Goal: Task Accomplishment & Management: Use online tool/utility

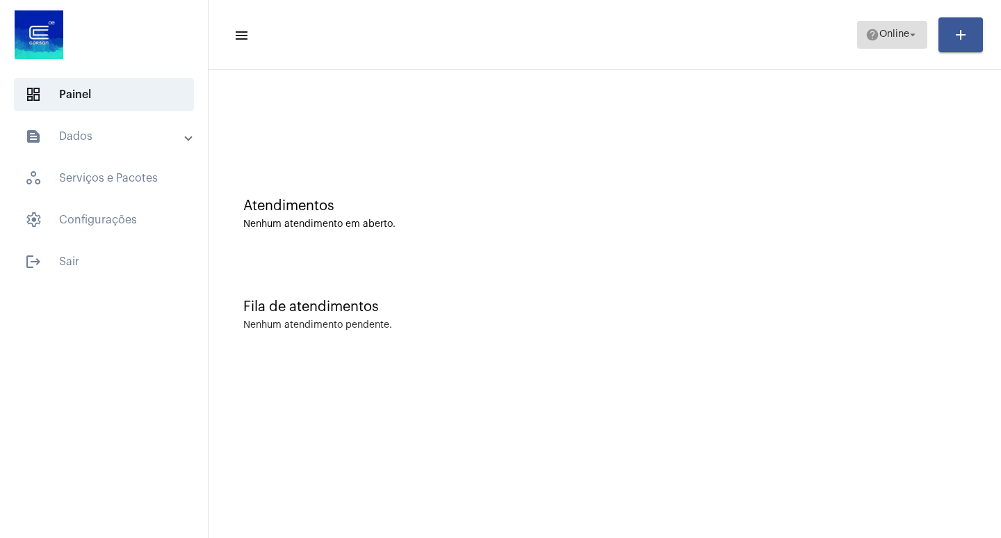
click at [923, 35] on button "help Online arrow_drop_down" at bounding box center [892, 35] width 70 height 28
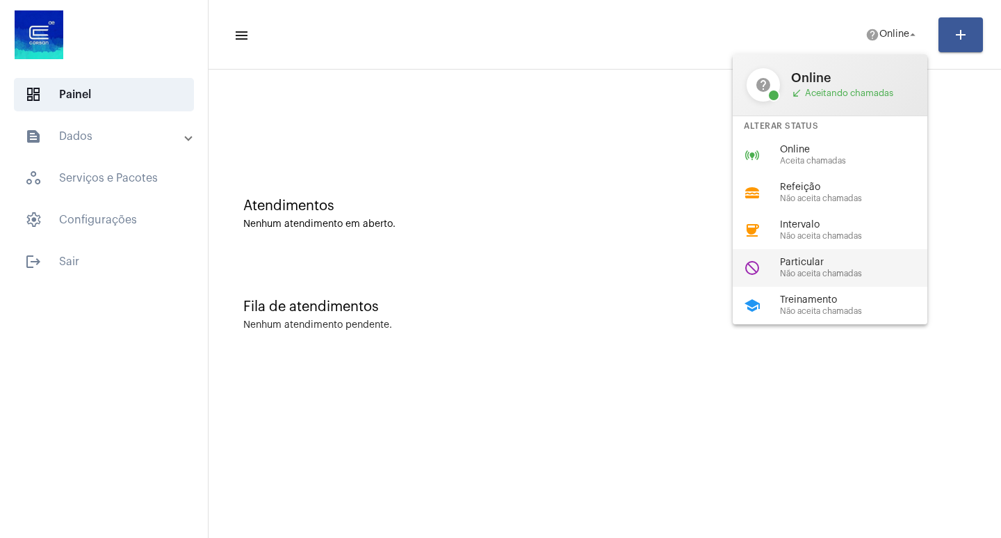
click at [817, 279] on div "do_not_disturb Particular Não aceita chamadas" at bounding box center [841, 268] width 217 height 38
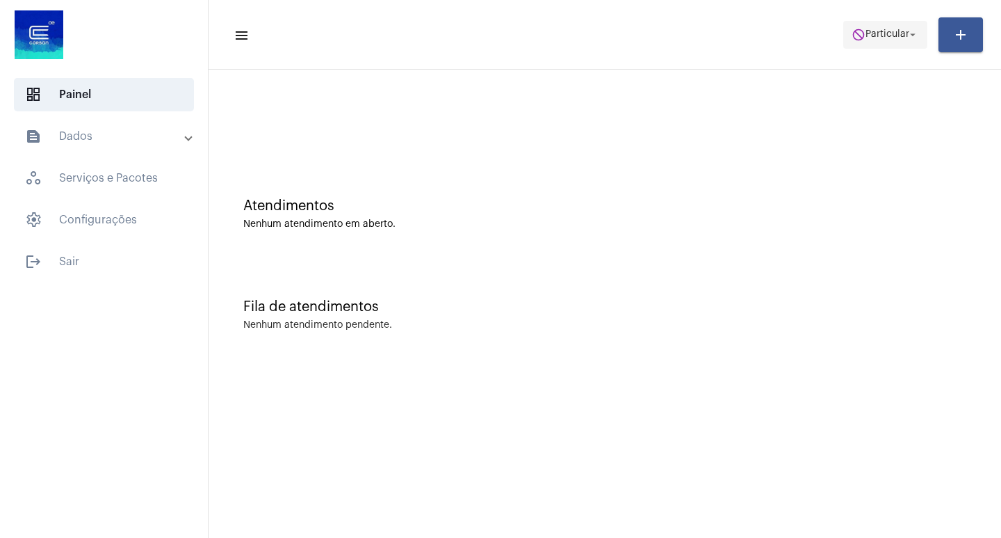
click at [883, 33] on span "Particular" at bounding box center [888, 35] width 44 height 10
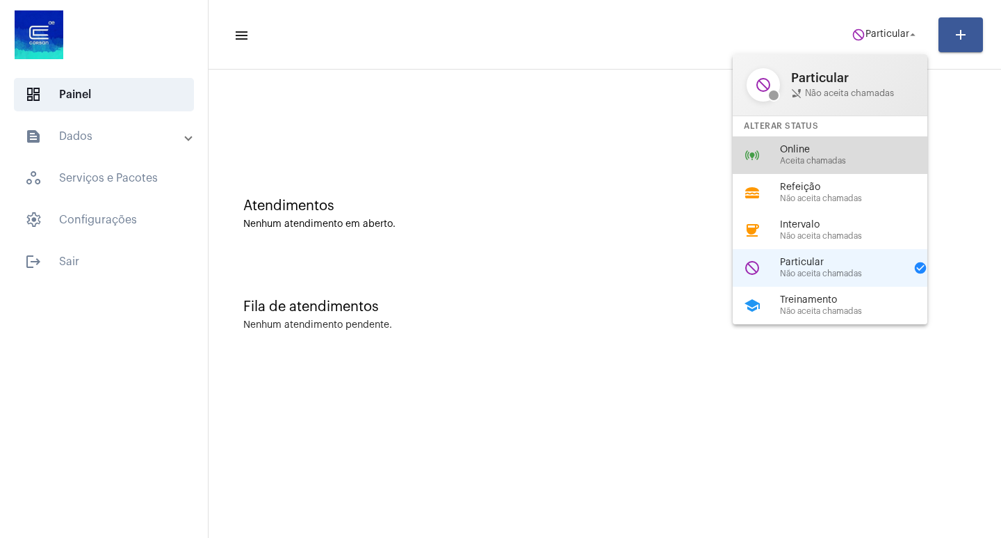
click at [796, 155] on div "Online Aceita chamadas" at bounding box center [859, 155] width 159 height 21
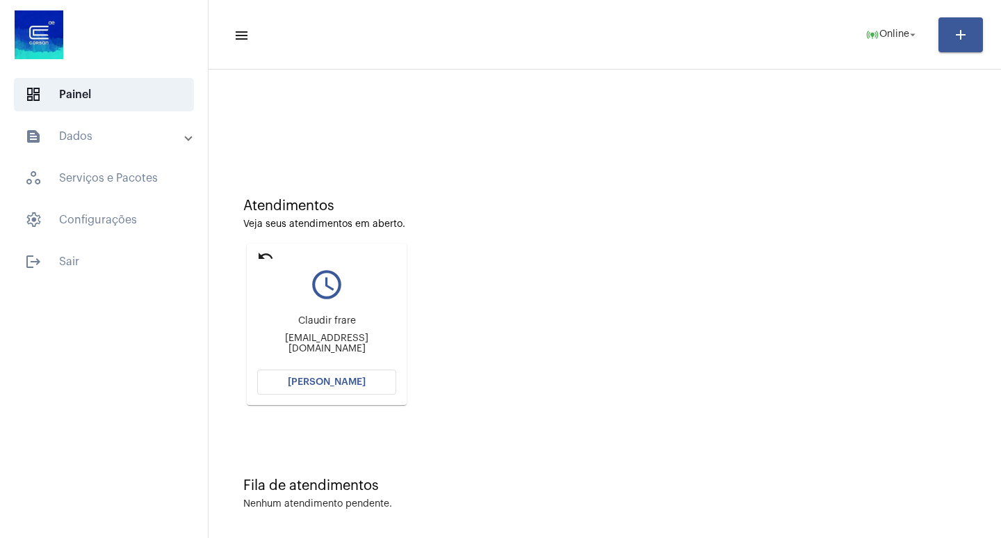
click at [344, 387] on button "[PERSON_NAME]" at bounding box center [326, 381] width 139 height 25
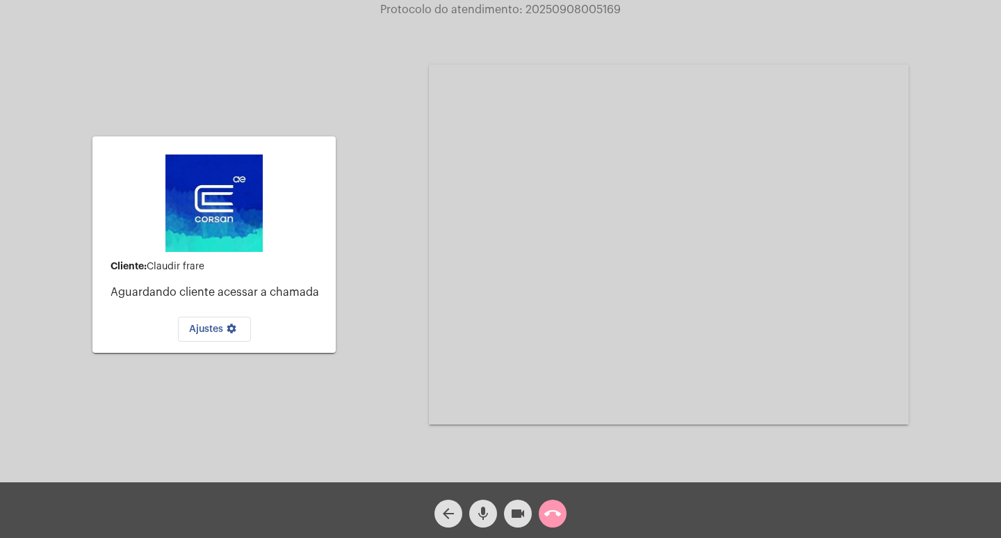
click at [542, 7] on span "Protocolo do atendimento: 20250908005169" at bounding box center [500, 9] width 241 height 11
copy span "20250908005169"
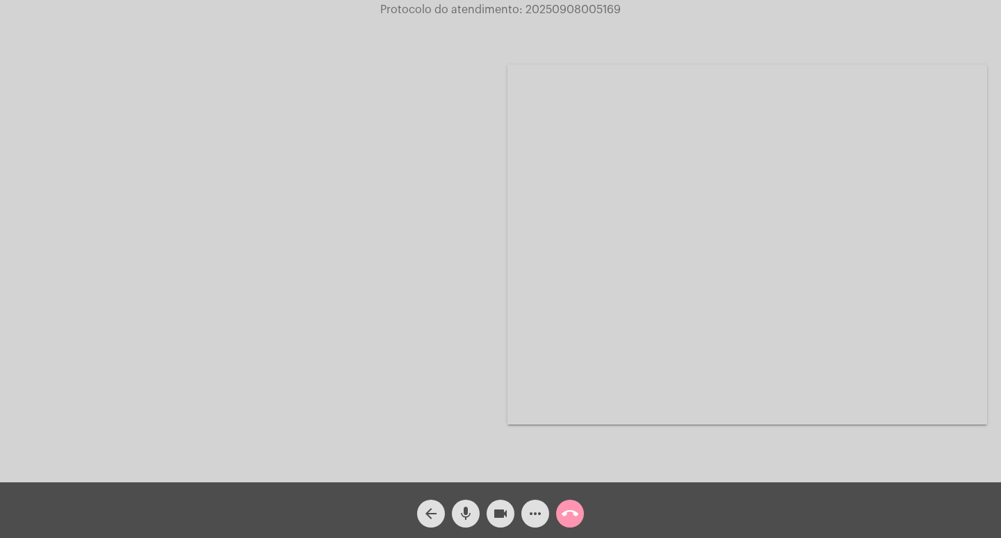
click at [442, 187] on div at bounding box center [254, 245] width 480 height 478
click at [501, 518] on mat-icon "videocam" at bounding box center [500, 513] width 17 height 17
click at [503, 508] on mat-icon "videocam_off" at bounding box center [500, 513] width 17 height 17
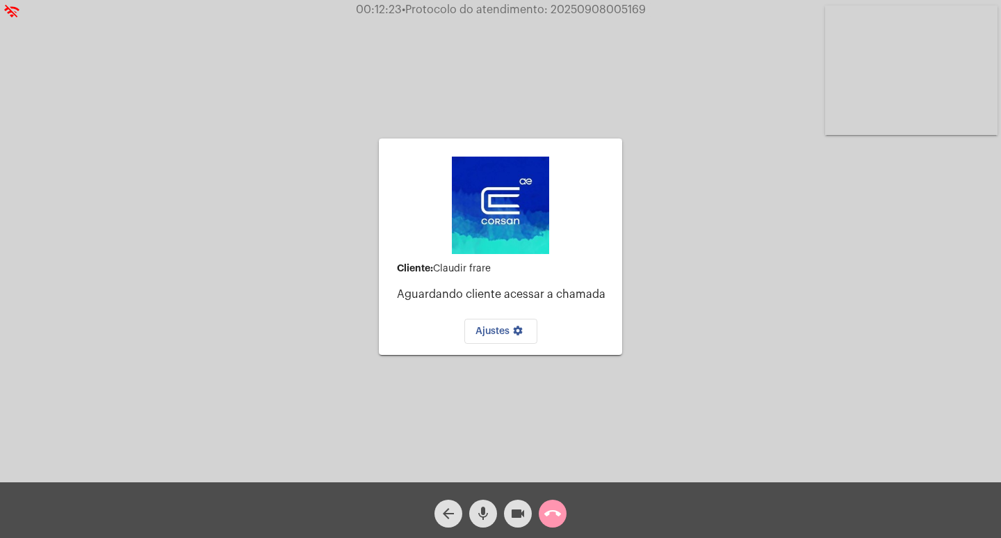
click at [562, 515] on button "call_end" at bounding box center [553, 513] width 28 height 28
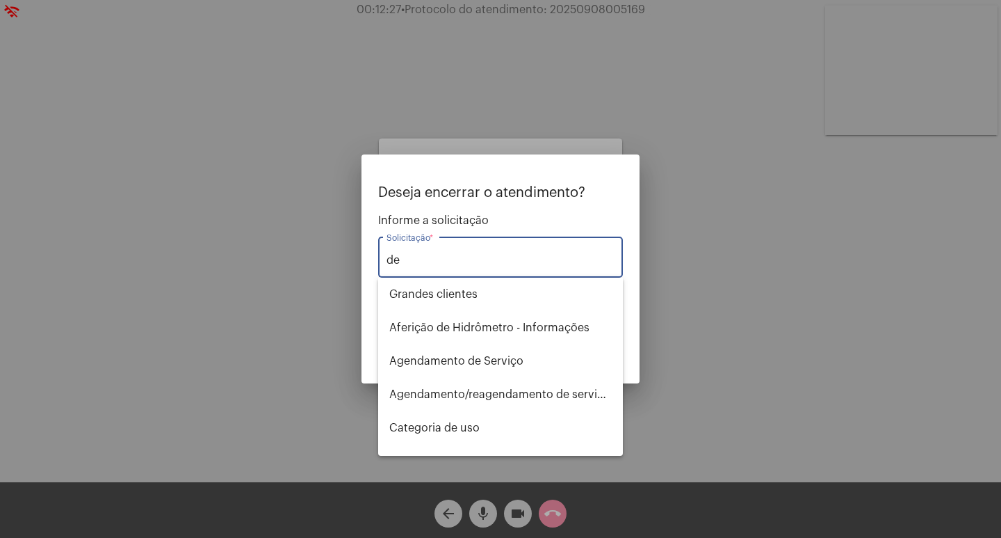
type input "d"
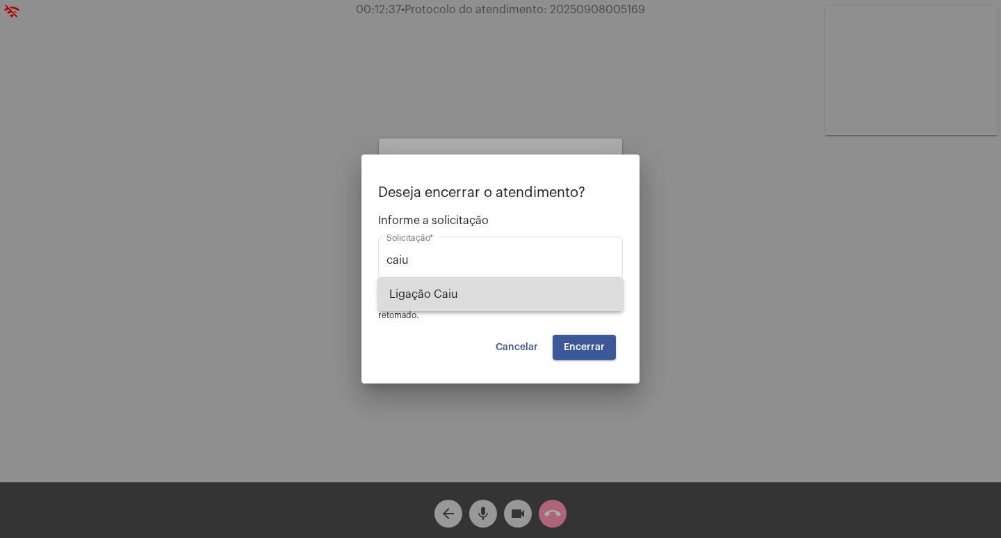
click at [447, 294] on span "Ligação Caiu" at bounding box center [500, 293] width 223 height 33
type input "Ligação Caiu"
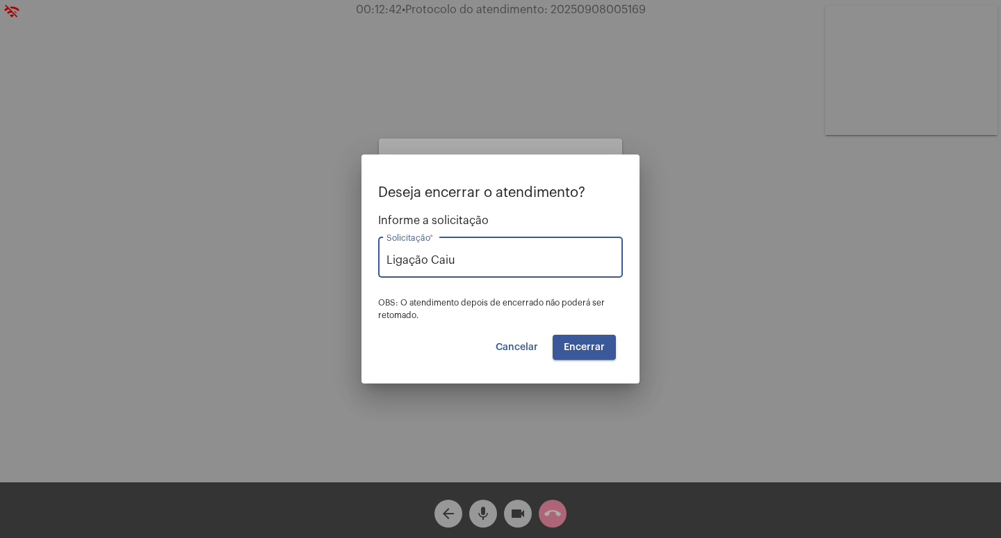
click at [579, 339] on button "Encerrar" at bounding box center [584, 346] width 63 height 25
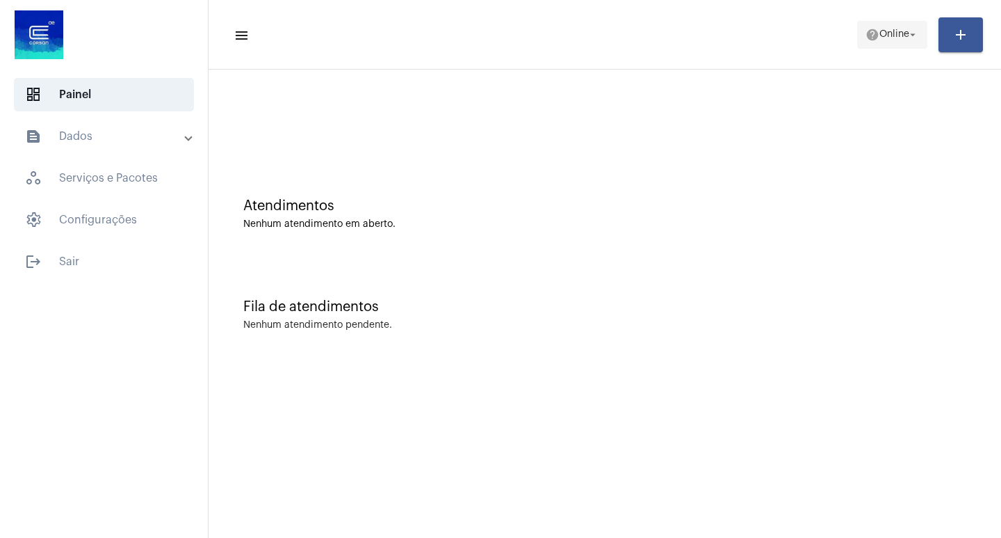
click at [866, 42] on span "help Online arrow_drop_down" at bounding box center [893, 34] width 54 height 25
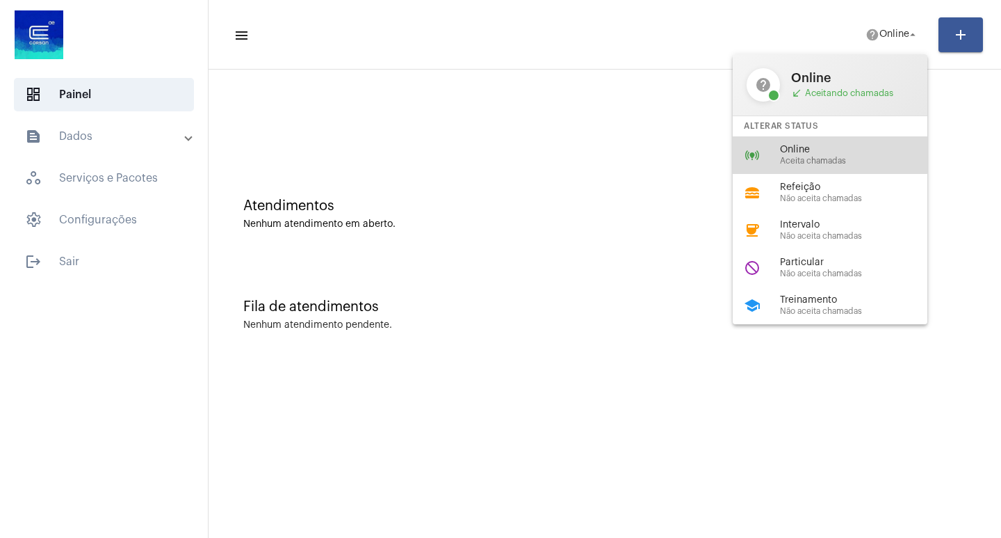
click at [810, 142] on div "online_prediction Online Aceita chamadas" at bounding box center [841, 155] width 217 height 38
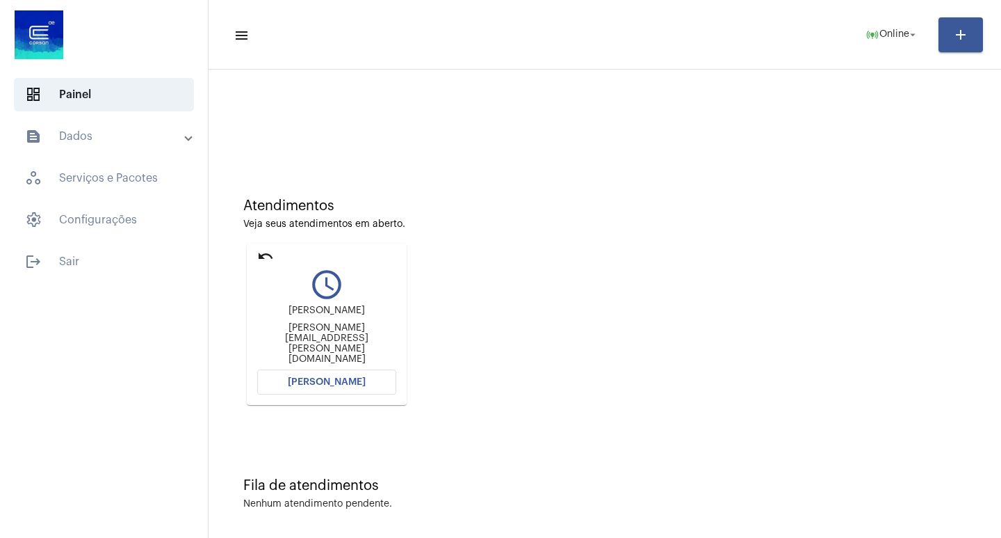
click at [353, 381] on span "[PERSON_NAME]" at bounding box center [327, 382] width 78 height 10
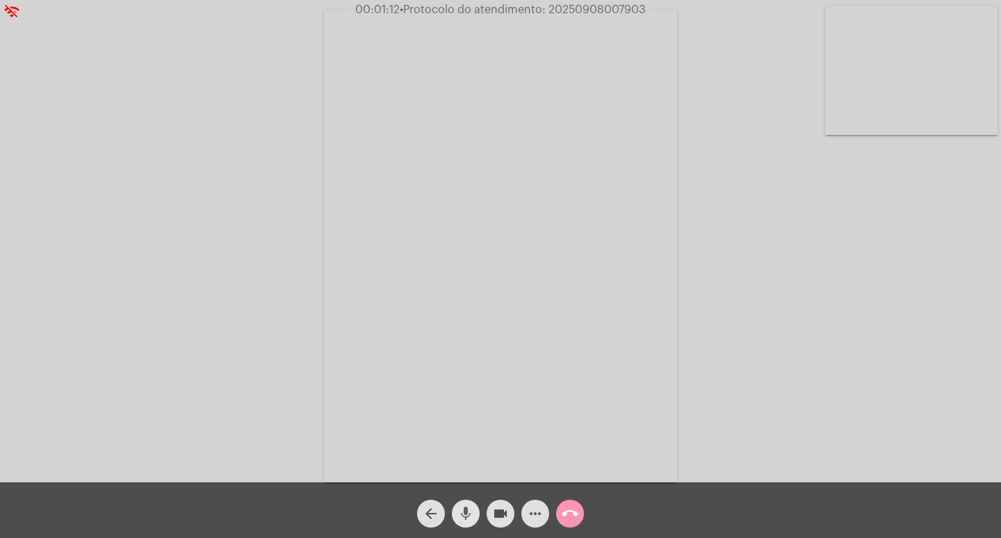
click at [469, 513] on mat-icon "mic" at bounding box center [466, 513] width 17 height 17
click at [462, 520] on mat-icon "mic_off" at bounding box center [466, 513] width 17 height 17
click at [460, 519] on mat-icon "mic" at bounding box center [466, 513] width 17 height 17
click at [498, 511] on mat-icon "videocam" at bounding box center [500, 513] width 17 height 17
click at [494, 510] on mat-icon "videocam_off" at bounding box center [500, 513] width 17 height 17
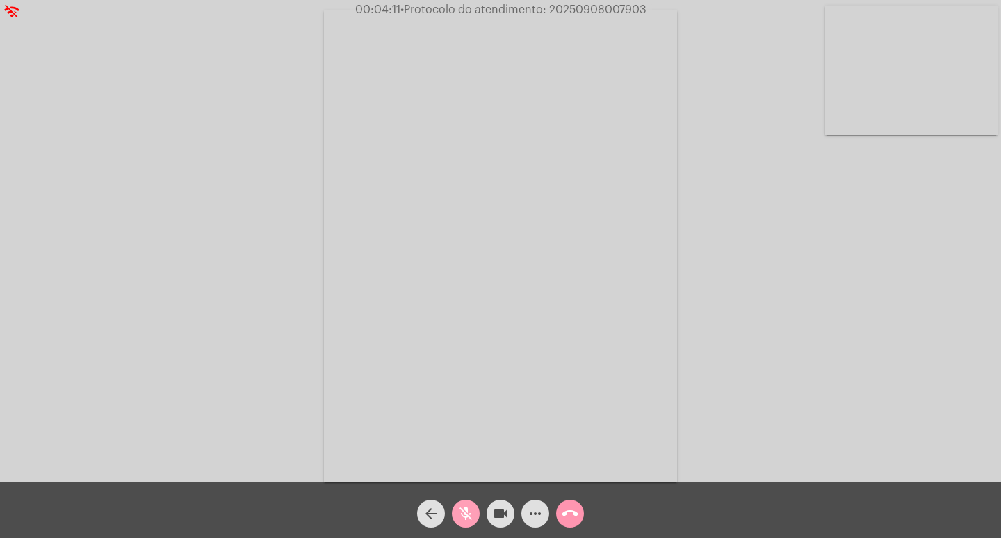
click at [471, 506] on mat-icon "mic_off" at bounding box center [466, 513] width 17 height 17
click at [468, 506] on mat-icon "mic" at bounding box center [466, 513] width 17 height 17
click at [488, 510] on button "videocam" at bounding box center [501, 513] width 28 height 28
drag, startPoint x: 501, startPoint y: 507, endPoint x: 382, endPoint y: 533, distance: 121.0
click at [497, 507] on mat-icon "videocam_off" at bounding box center [500, 513] width 17 height 17
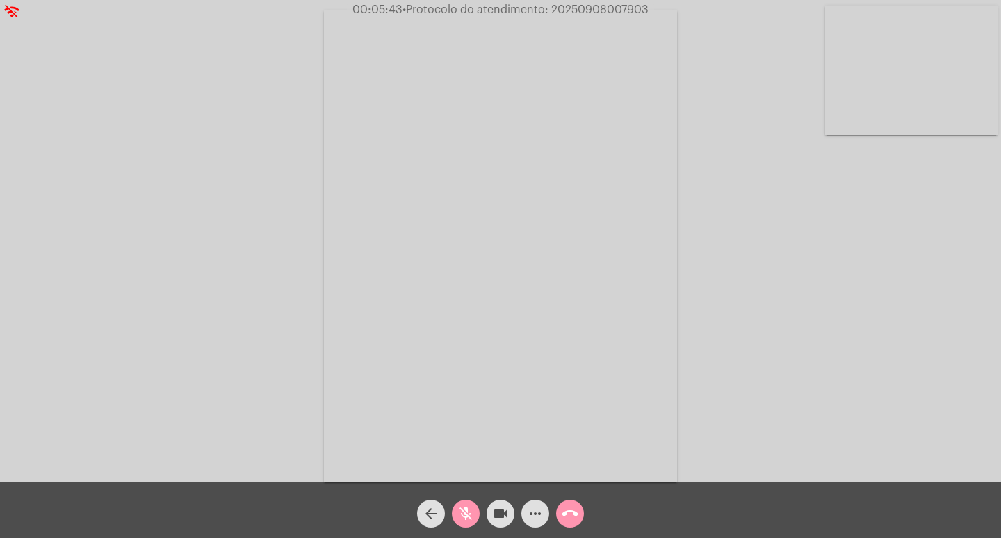
click at [455, 510] on button "mic_off" at bounding box center [466, 513] width 28 height 28
click at [455, 508] on button "mic" at bounding box center [466, 513] width 28 height 28
click at [455, 508] on button "mic_off" at bounding box center [466, 513] width 28 height 28
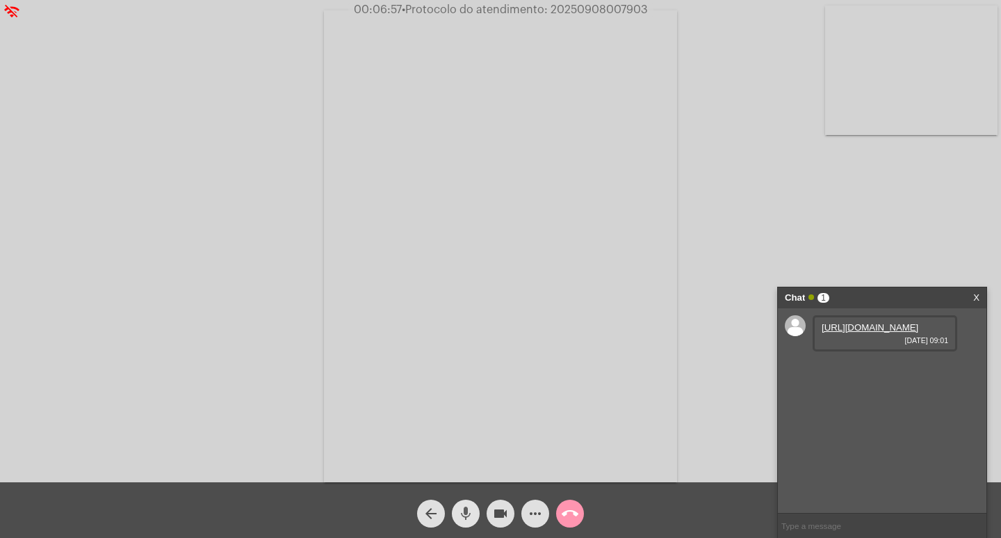
click at [461, 506] on mat-icon "mic" at bounding box center [466, 513] width 17 height 17
click at [464, 508] on mat-icon "mic_off" at bounding box center [466, 513] width 17 height 17
click at [464, 508] on mat-icon "mic" at bounding box center [466, 513] width 17 height 17
click at [862, 332] on link "[URL][DOMAIN_NAME]" at bounding box center [870, 327] width 97 height 10
click at [473, 508] on mat-icon "mic_off" at bounding box center [466, 513] width 17 height 17
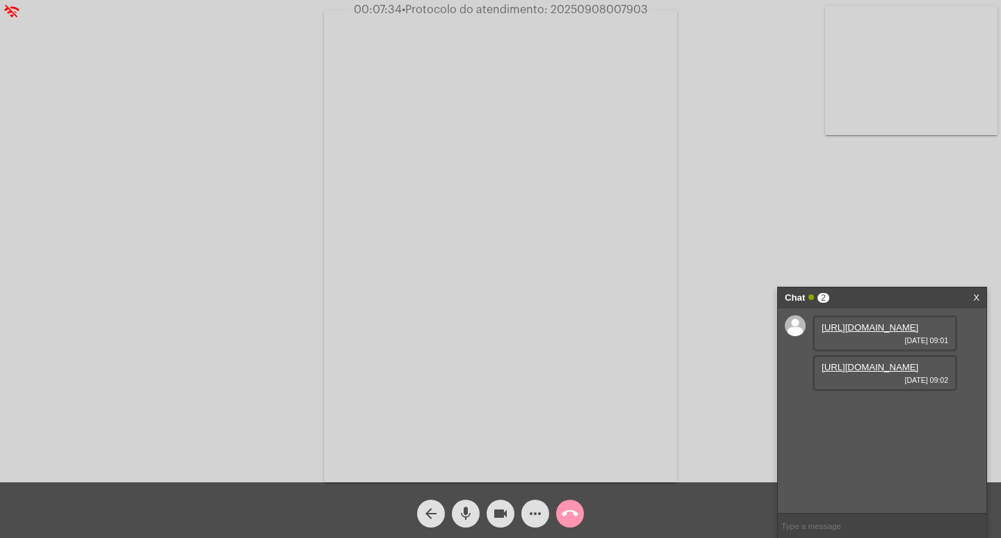
click at [473, 508] on mat-icon "mic" at bounding box center [466, 513] width 17 height 17
click at [867, 332] on link "[URL][DOMAIN_NAME]" at bounding box center [870, 327] width 97 height 10
click at [867, 372] on link "[URL][DOMAIN_NAME]" at bounding box center [870, 367] width 97 height 10
click at [532, 516] on mat-icon "more_horiz" at bounding box center [535, 513] width 17 height 17
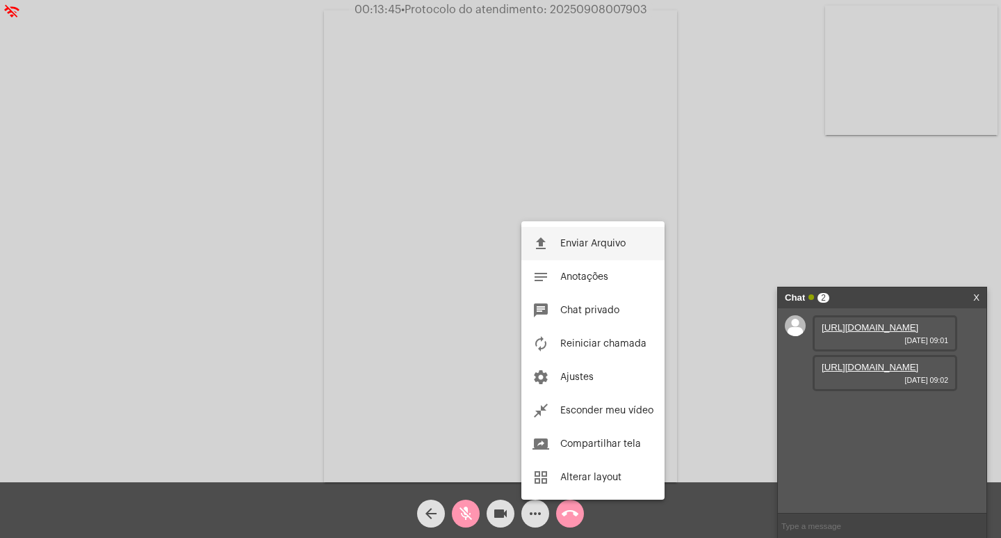
click at [587, 234] on button "file_upload Enviar Arquivo" at bounding box center [593, 243] width 143 height 33
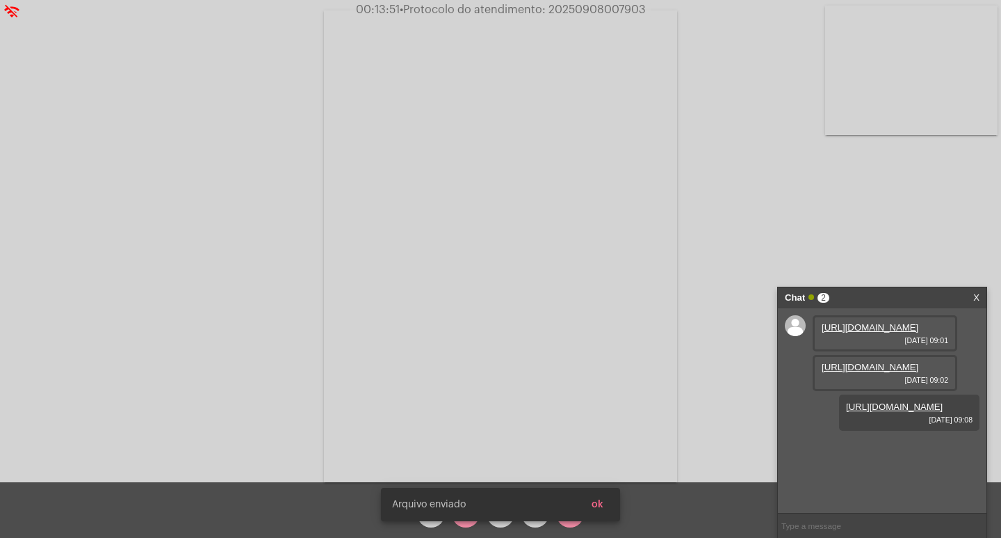
scroll to position [12, 0]
click at [599, 502] on span "ok" at bounding box center [598, 504] width 12 height 10
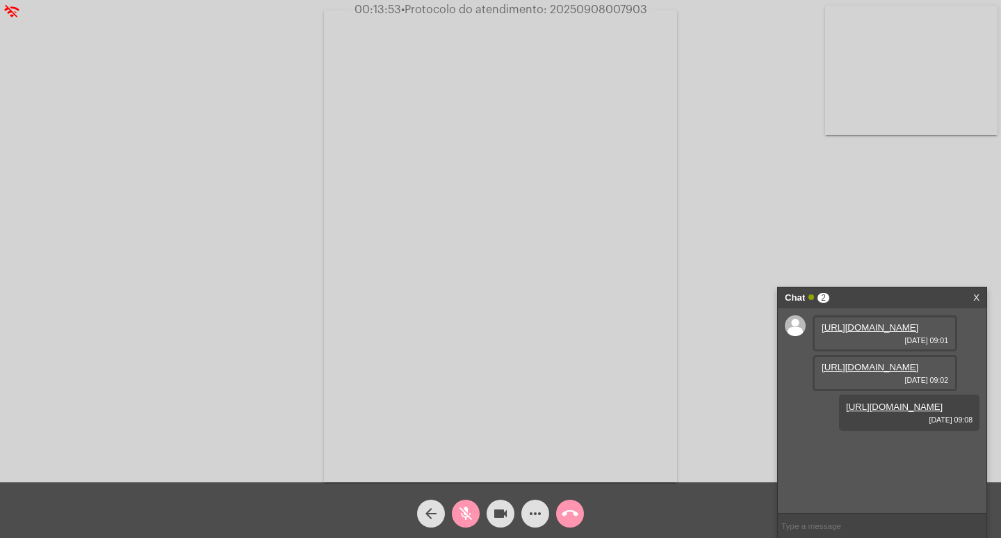
click at [465, 506] on mat-icon "mic_off" at bounding box center [466, 513] width 17 height 17
click at [581, 9] on span "• Protocolo do atendimento: 20250908007903" at bounding box center [524, 9] width 246 height 11
click at [551, 313] on video at bounding box center [500, 245] width 353 height 471
click at [151, 227] on video at bounding box center [232, 244] width 353 height 471
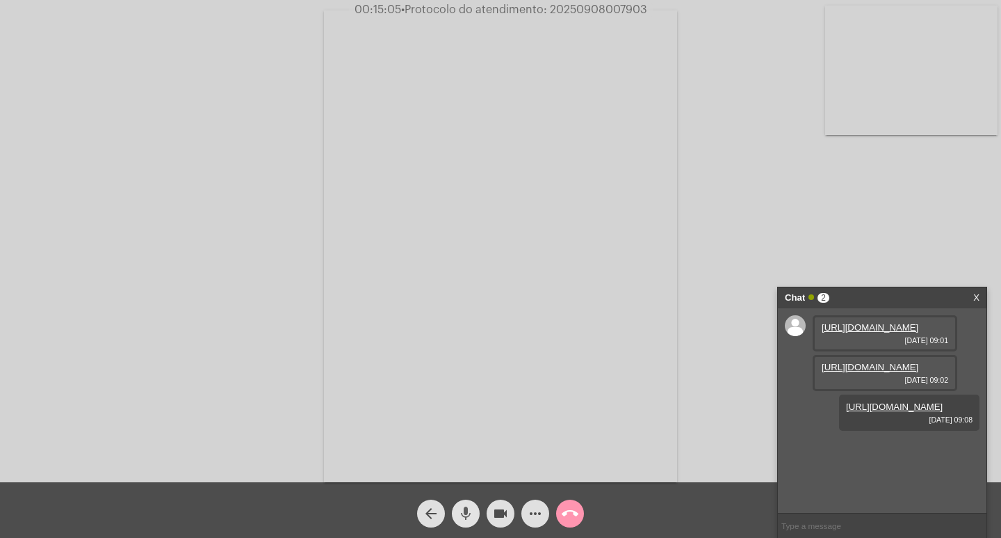
click at [465, 523] on span "mic" at bounding box center [466, 513] width 17 height 28
click at [827, 524] on input "text" at bounding box center [882, 525] width 209 height 24
paste input "1 Dia, 23 Horas e 59 Minutos até o vencimento!"
type input "1 Dia, 23 Horas e 59 Minutos até o vencimento!"
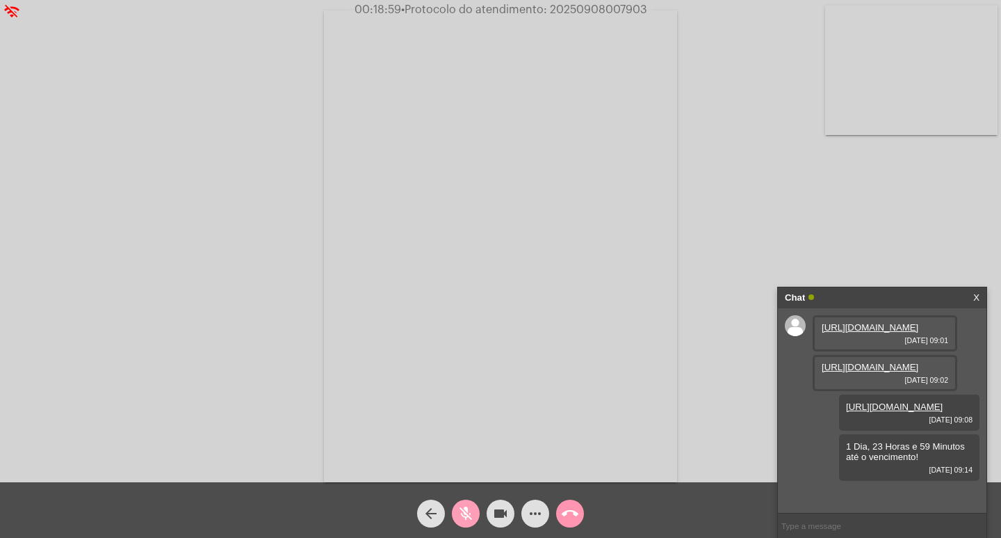
click at [465, 513] on mat-icon "mic_off" at bounding box center [466, 513] width 17 height 17
click at [569, 519] on mat-icon "call_end" at bounding box center [570, 513] width 17 height 17
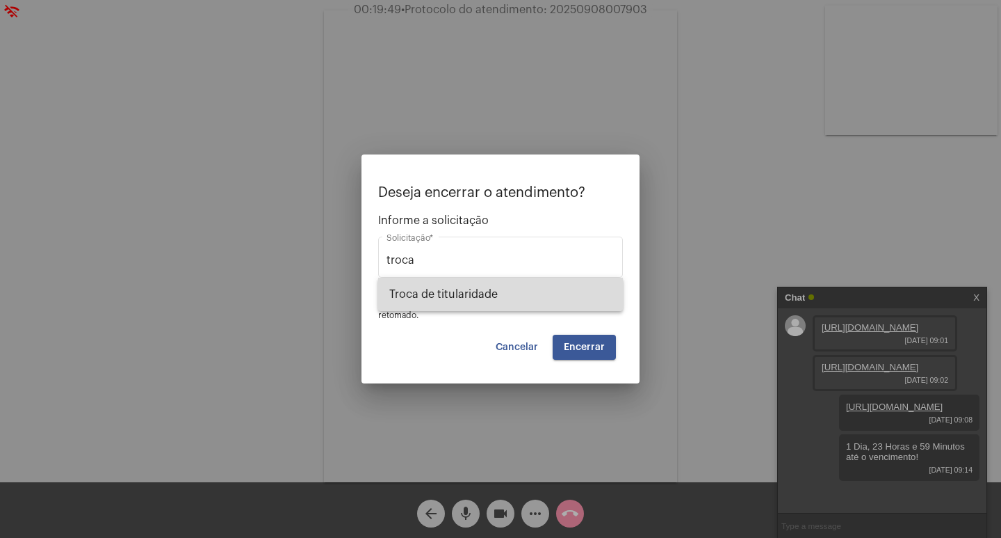
click at [505, 300] on span "Troca de titularidade" at bounding box center [500, 293] width 223 height 33
type input "Troca de titularidade"
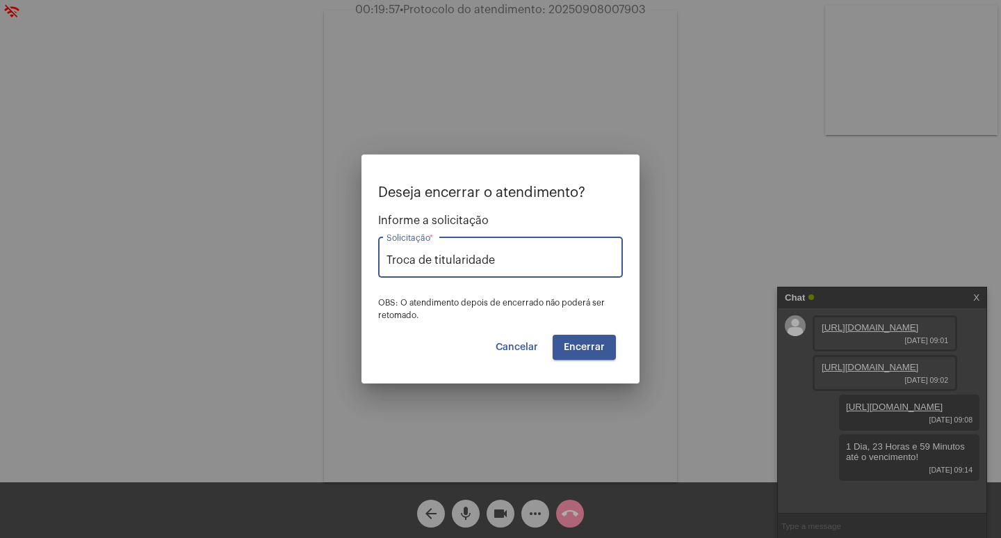
click at [590, 348] on span "Encerrar" at bounding box center [584, 347] width 41 height 10
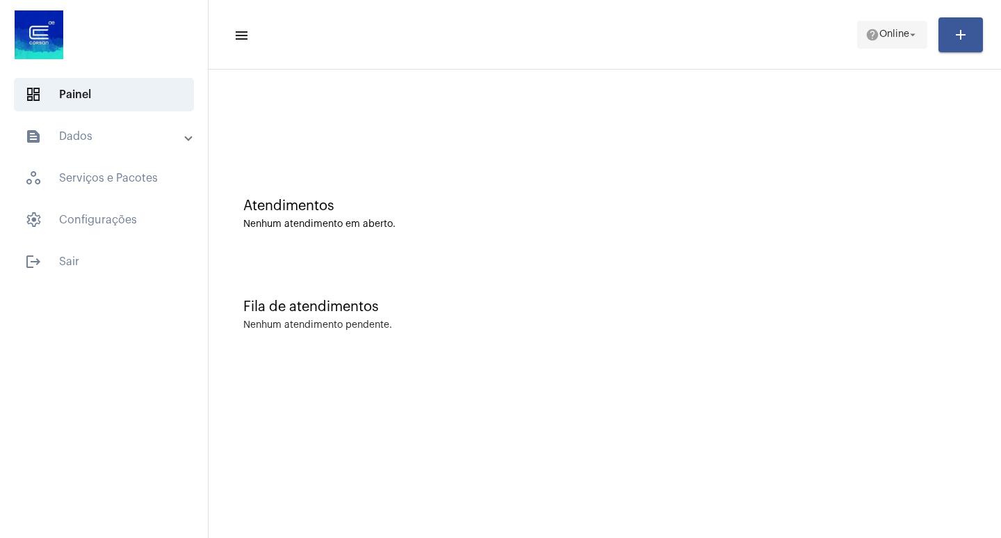
click at [866, 33] on mat-icon "help" at bounding box center [873, 35] width 14 height 14
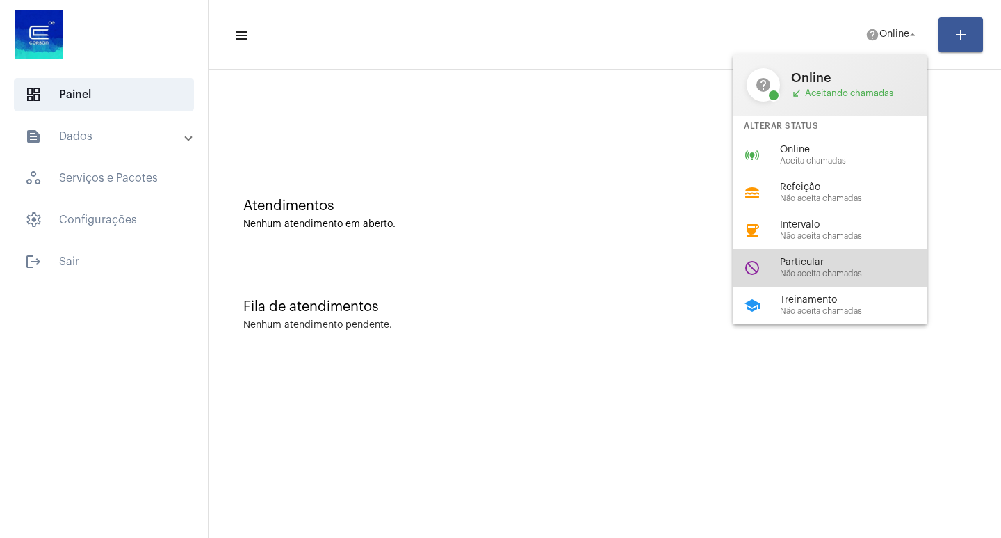
click at [827, 253] on div "do_not_disturb Particular Não aceita chamadas" at bounding box center [841, 268] width 217 height 38
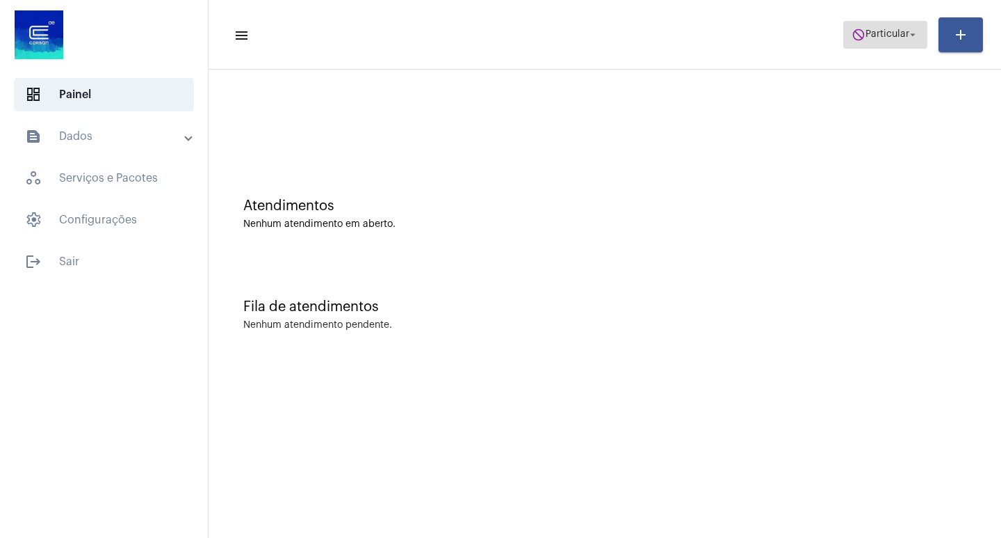
click at [889, 39] on span "Particular" at bounding box center [888, 35] width 44 height 10
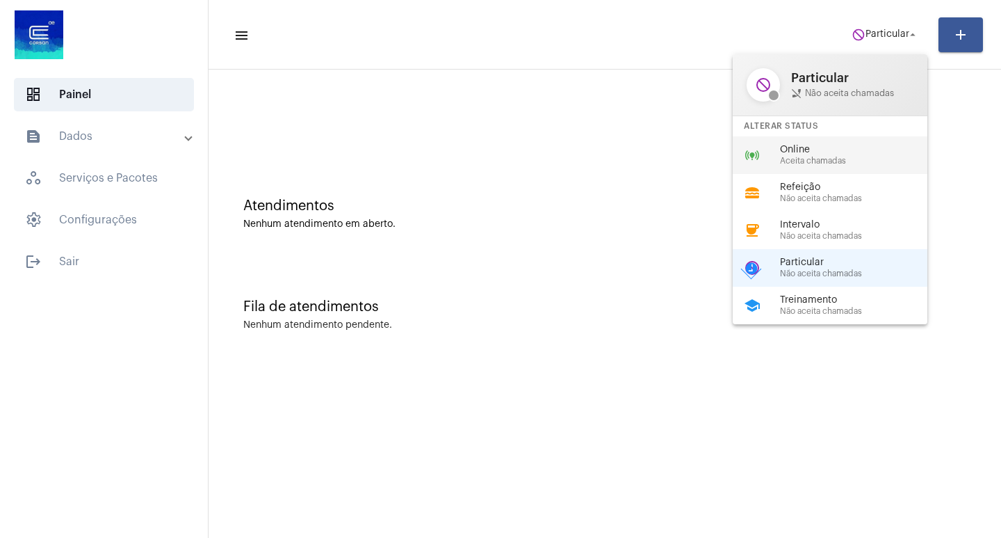
click at [807, 147] on span "Online" at bounding box center [859, 150] width 159 height 10
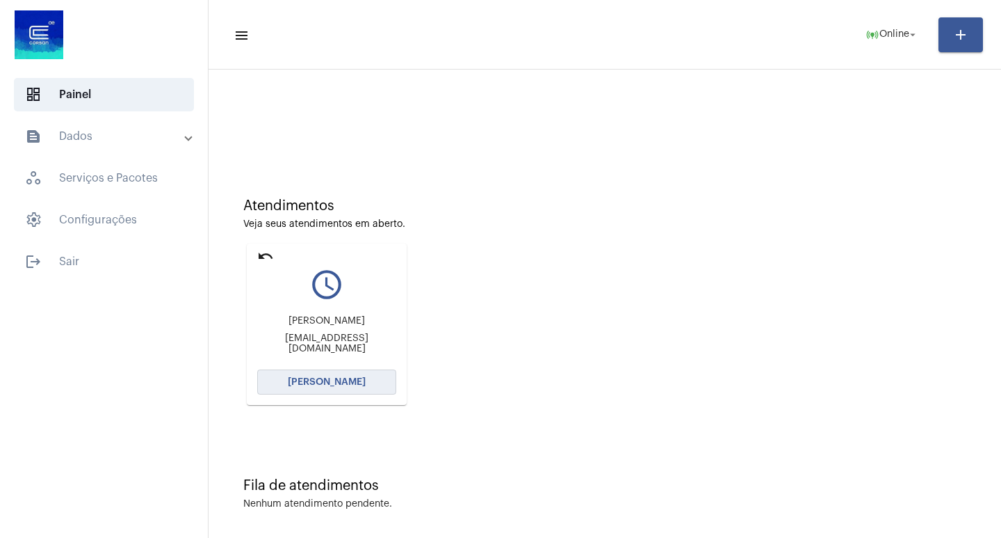
click at [344, 380] on span "[PERSON_NAME]" at bounding box center [327, 382] width 78 height 10
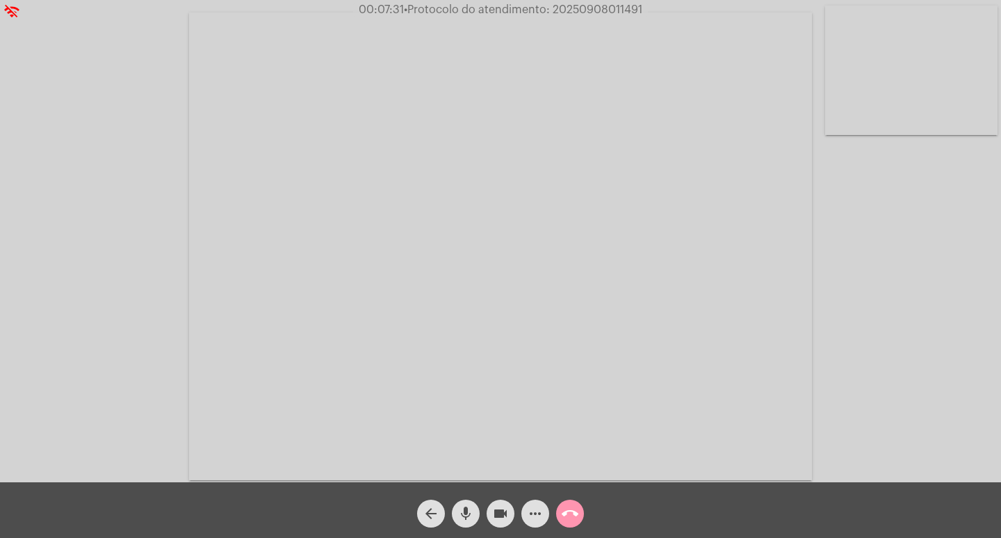
click at [606, 15] on span "• Protocolo do atendimento: 20250908011491" at bounding box center [523, 9] width 239 height 11
click at [604, 14] on span "• Protocolo do atendimento: 20250908011491" at bounding box center [523, 9] width 239 height 11
copy span "20250908011491"
click at [673, 115] on video at bounding box center [500, 246] width 623 height 467
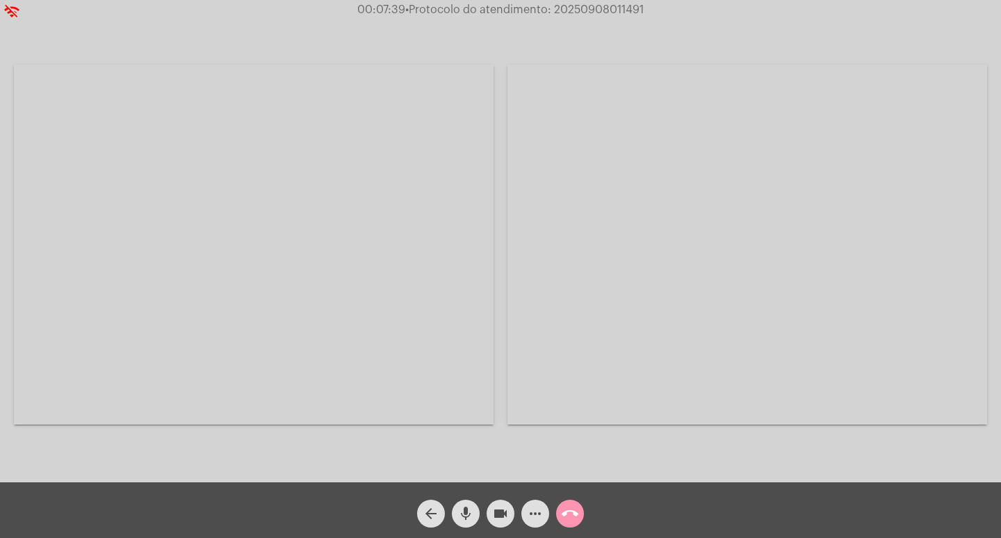
click at [311, 232] on video at bounding box center [254, 245] width 480 height 360
click at [575, 517] on mat-icon "call_end" at bounding box center [570, 513] width 17 height 17
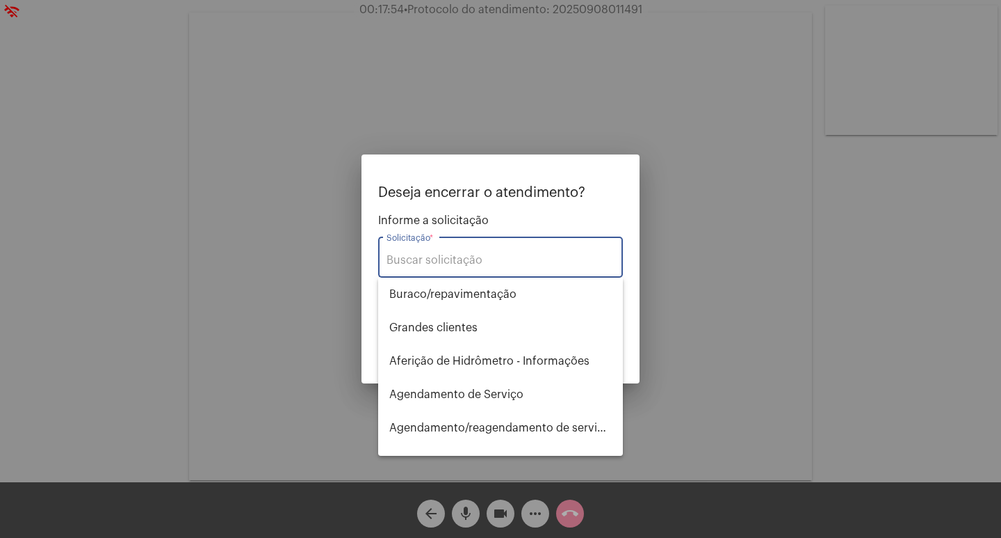
click at [738, 287] on div at bounding box center [500, 269] width 1001 height 538
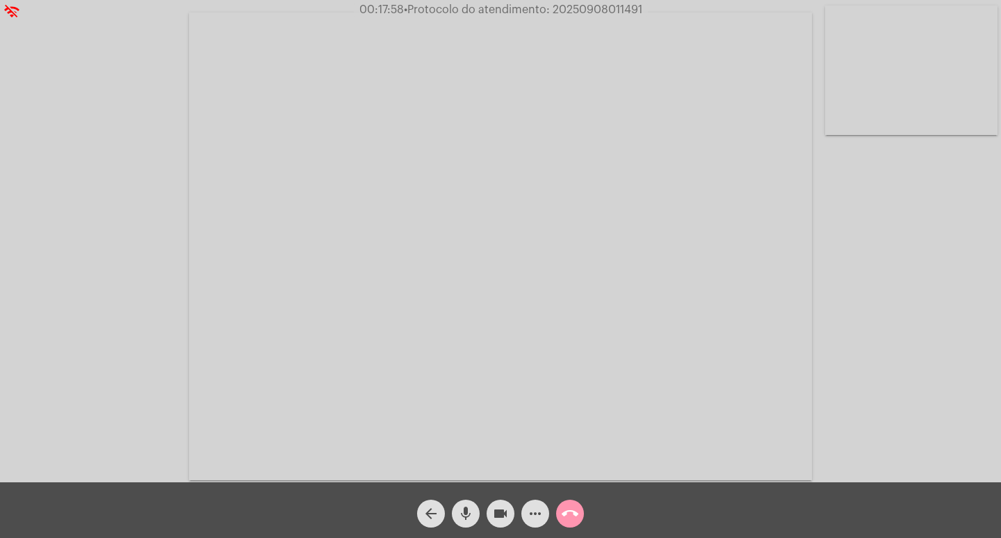
click at [599, 14] on span "• Protocolo do atendimento: 20250908011491" at bounding box center [523, 9] width 239 height 11
copy span "20250908011491"
click at [566, 504] on span "call_end" at bounding box center [570, 513] width 17 height 28
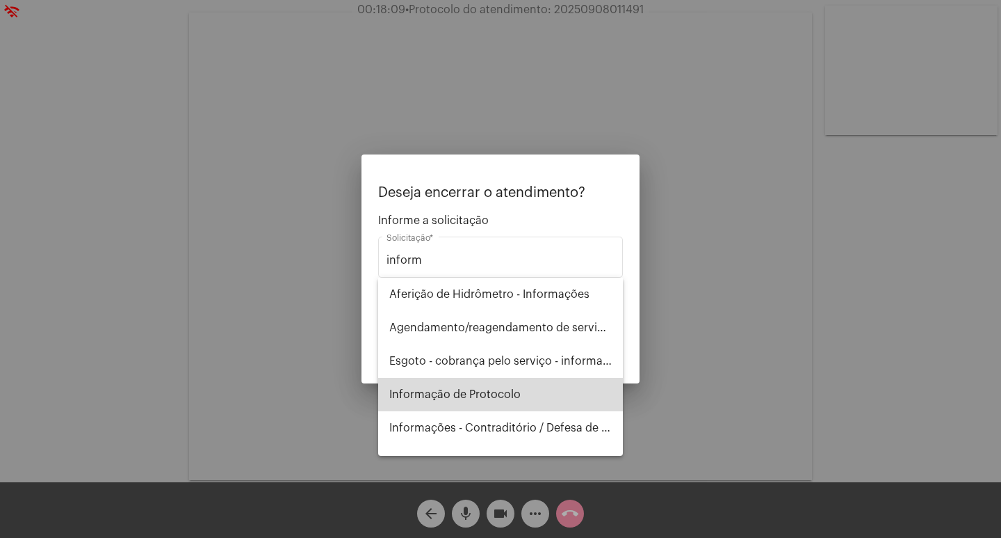
click at [524, 391] on span "Informação de Protocolo" at bounding box center [500, 394] width 223 height 33
type input "Informação de Protocolo"
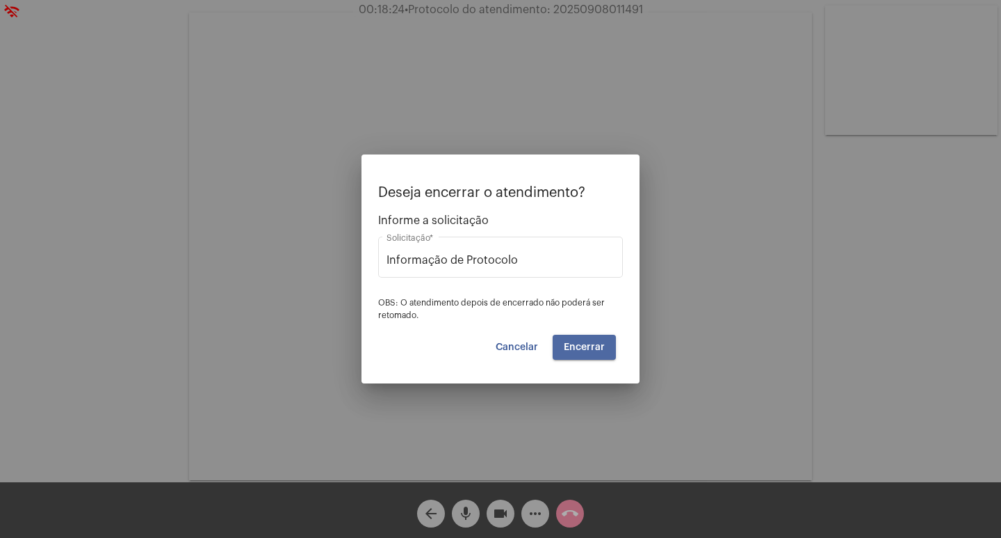
click at [592, 346] on span "Encerrar" at bounding box center [584, 347] width 41 height 10
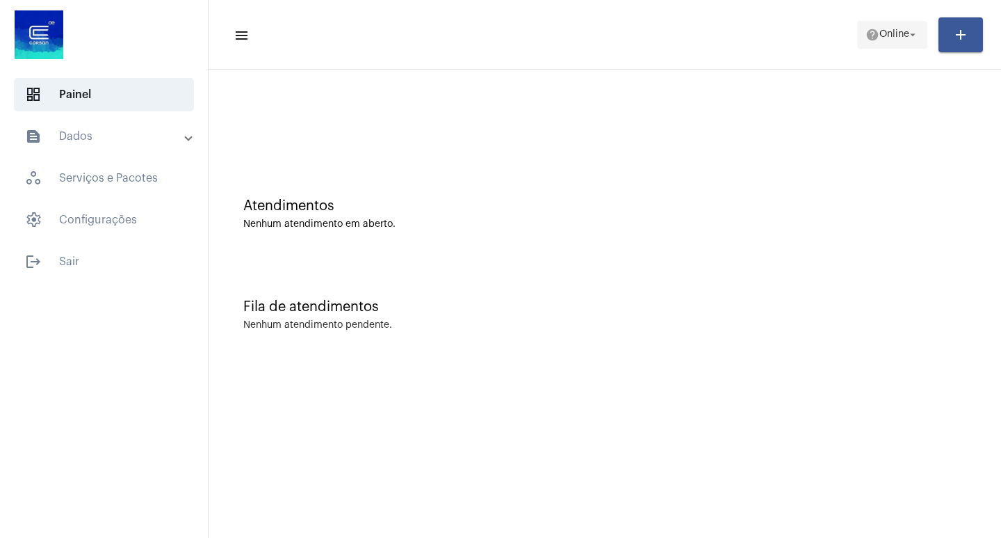
click at [882, 41] on span "help Online arrow_drop_down" at bounding box center [893, 34] width 54 height 25
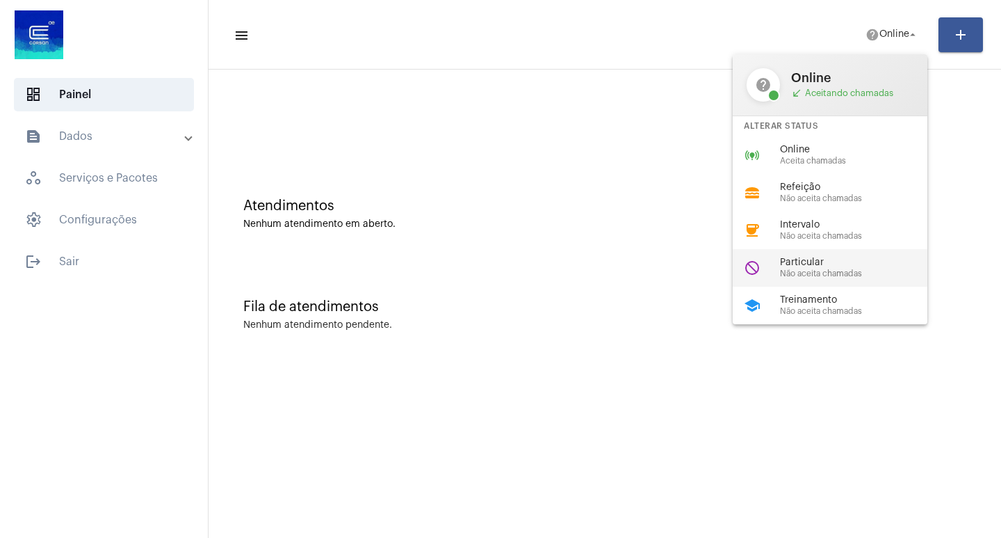
click at [853, 264] on span "Particular" at bounding box center [859, 262] width 159 height 10
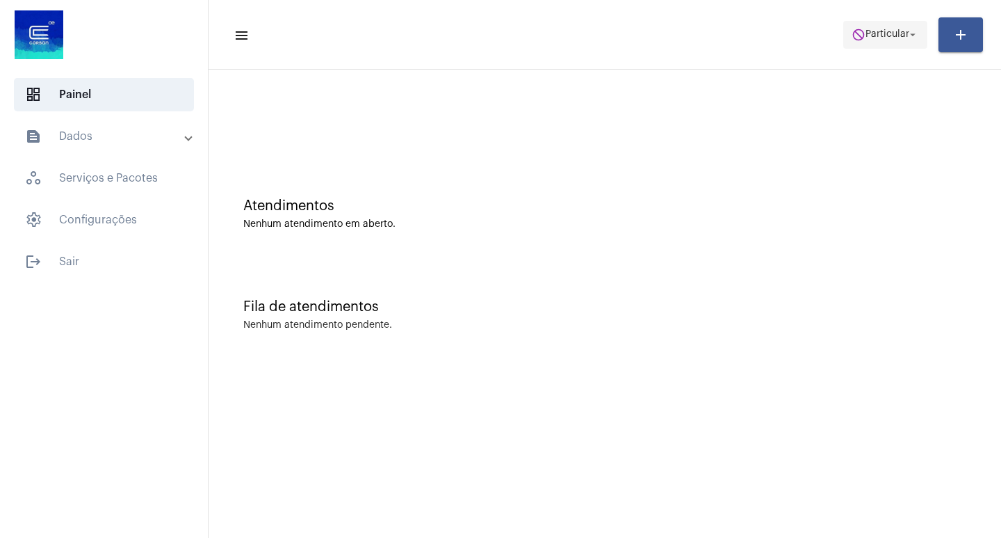
click at [884, 25] on span "do_not_disturb Particular arrow_drop_down" at bounding box center [885, 34] width 67 height 25
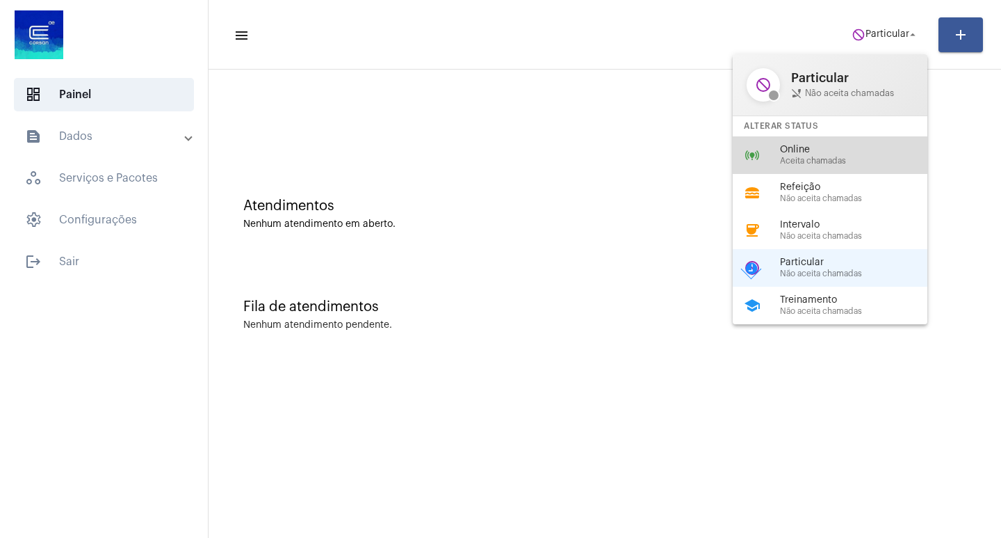
click at [842, 157] on span "Aceita chamadas" at bounding box center [859, 160] width 159 height 9
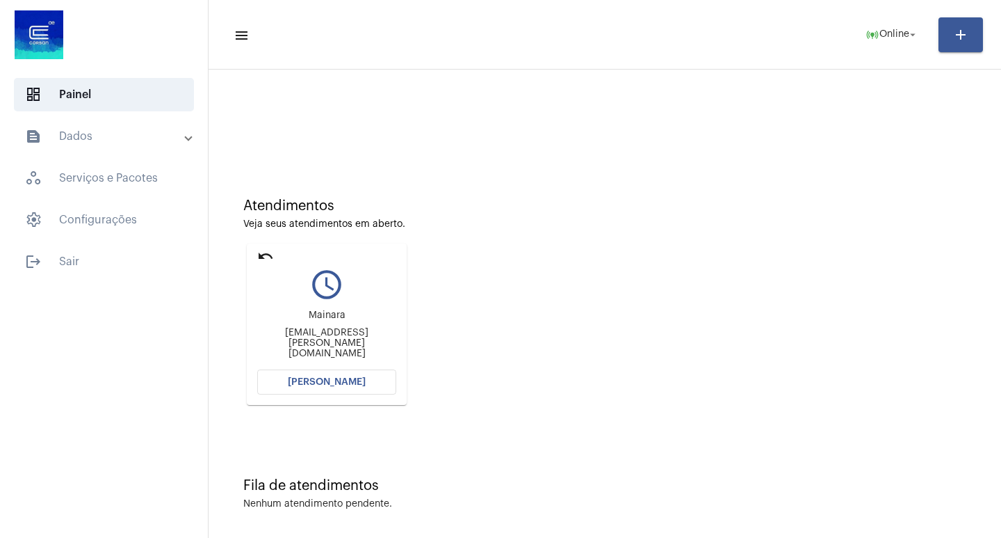
click at [347, 375] on button "[PERSON_NAME]" at bounding box center [326, 381] width 139 height 25
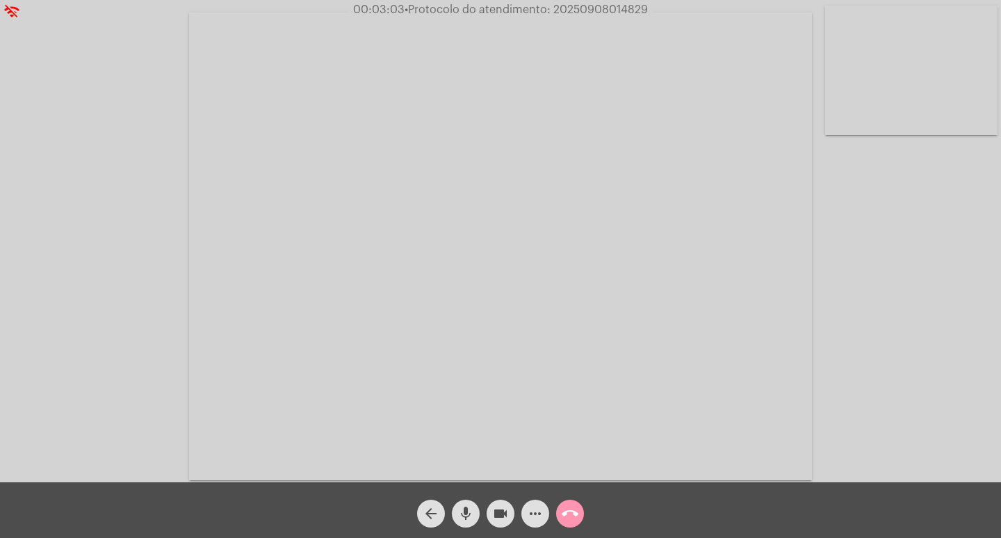
click at [582, 515] on button "call_end" at bounding box center [570, 513] width 28 height 28
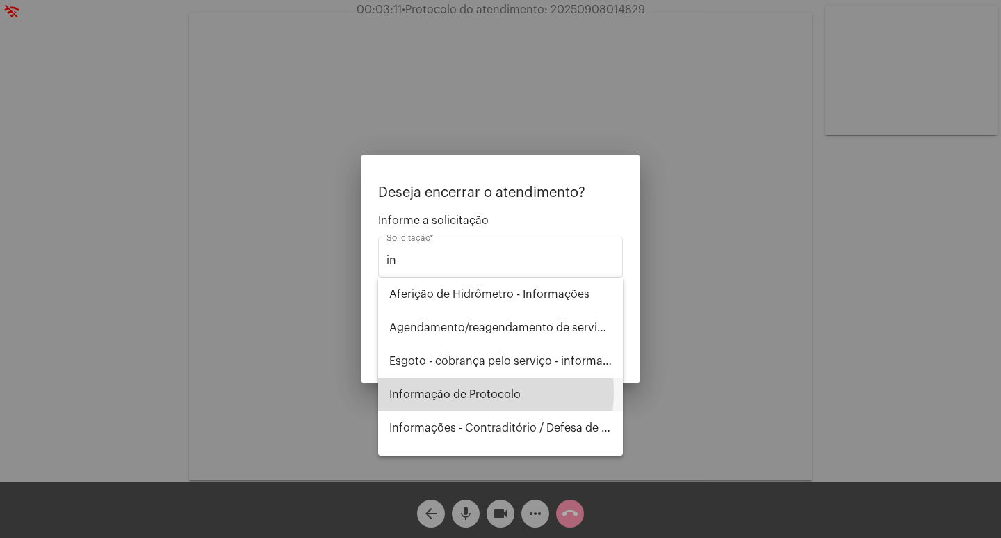
click at [479, 392] on span "Informação de Protocolo" at bounding box center [500, 394] width 223 height 33
type input "Informação de Protocolo"
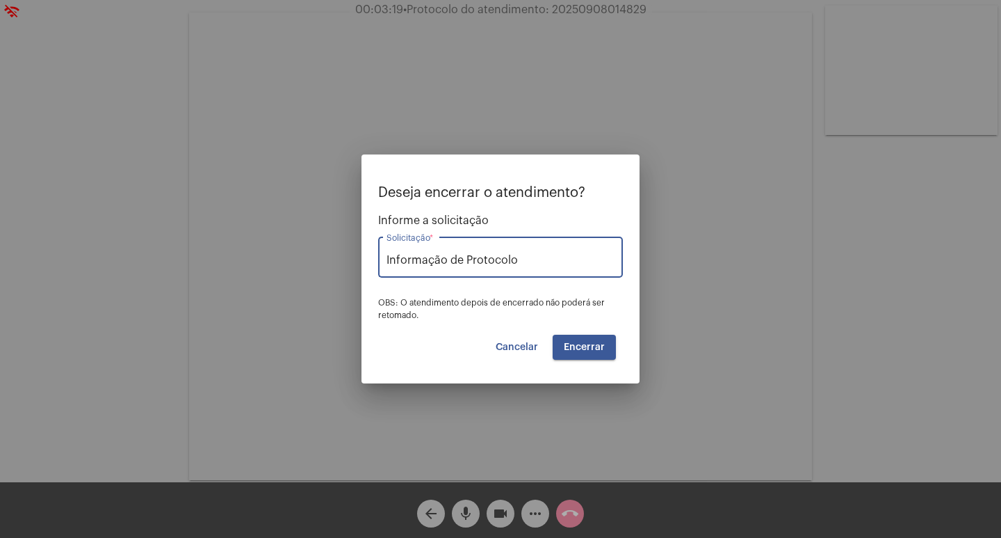
click at [586, 342] on span "Encerrar" at bounding box center [584, 347] width 41 height 10
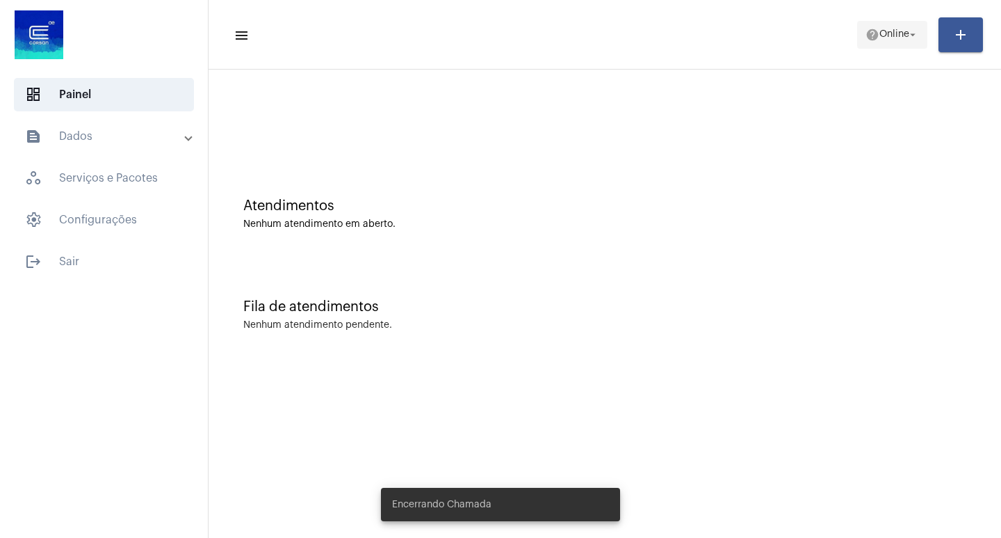
click at [868, 41] on mat-icon "help" at bounding box center [873, 35] width 14 height 14
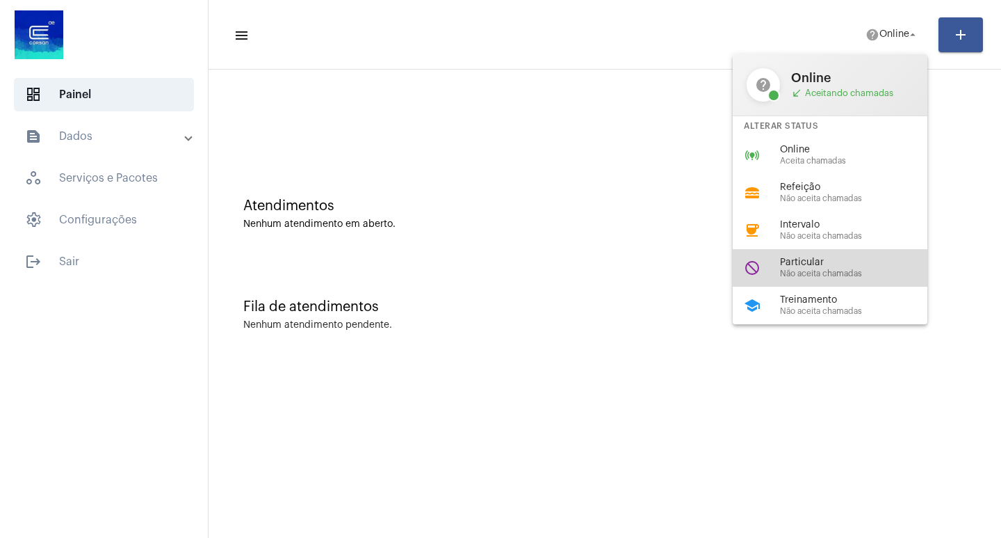
click at [859, 271] on span "Não aceita chamadas" at bounding box center [859, 273] width 159 height 9
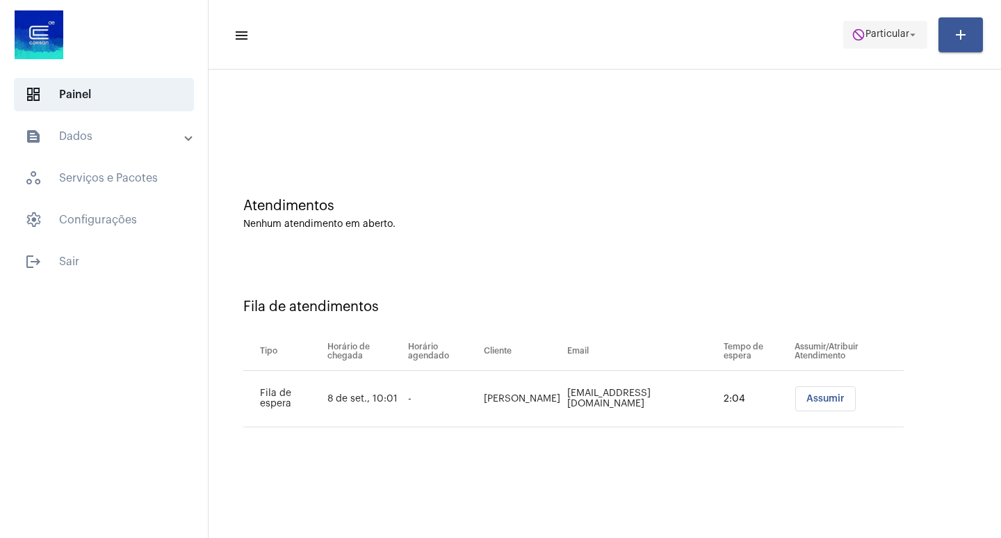
drag, startPoint x: 889, startPoint y: 28, endPoint x: 891, endPoint y: 38, distance: 10.6
click at [889, 28] on span "do_not_disturb Particular arrow_drop_down" at bounding box center [885, 34] width 67 height 25
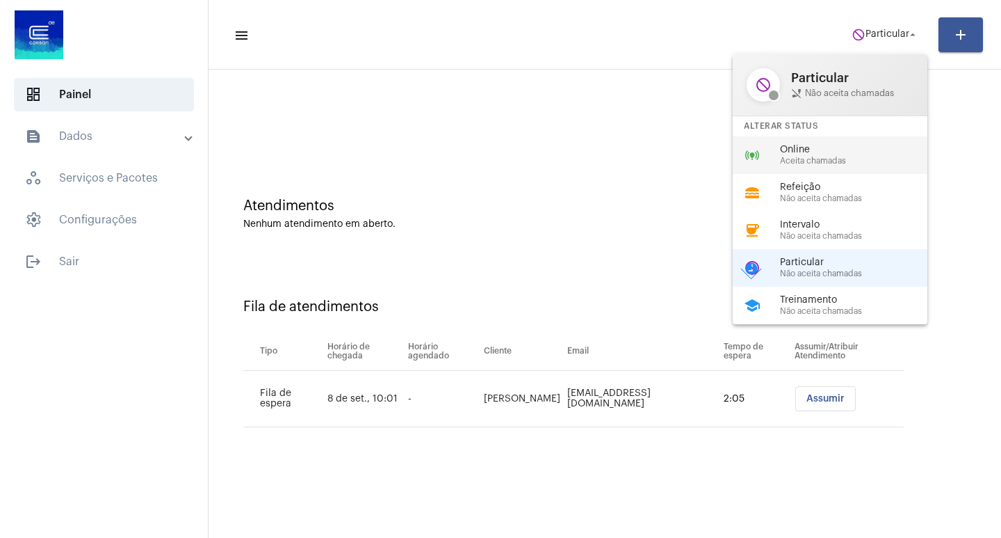
click at [800, 166] on div "online_prediction Online Aceita chamadas" at bounding box center [841, 155] width 217 height 38
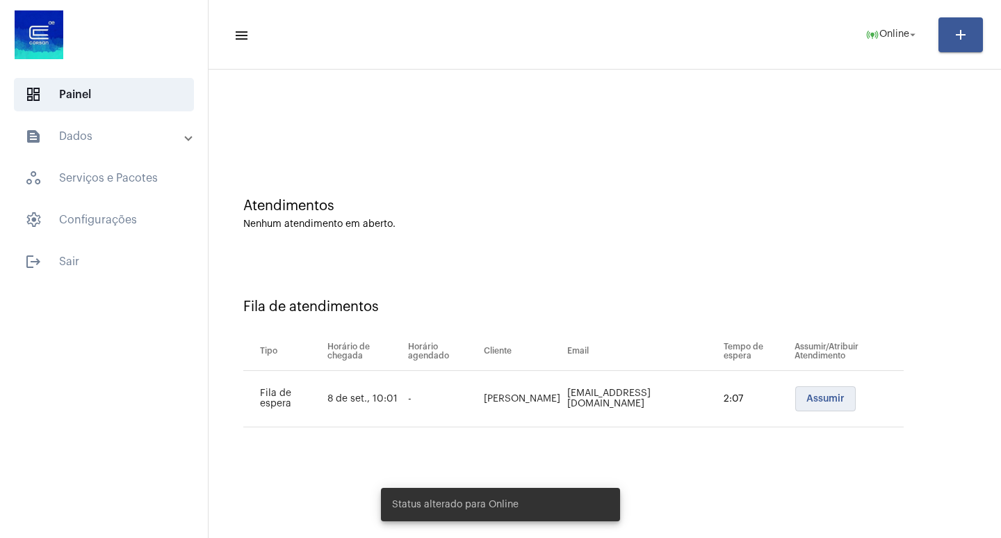
click at [815, 402] on span "Assumir" at bounding box center [826, 399] width 38 height 10
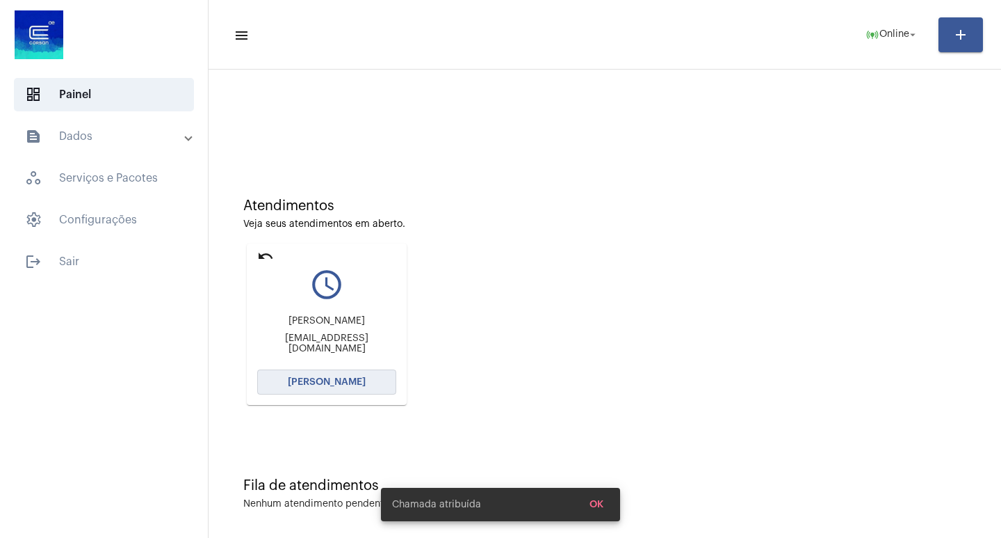
click at [365, 378] on button "[PERSON_NAME]" at bounding box center [326, 381] width 139 height 25
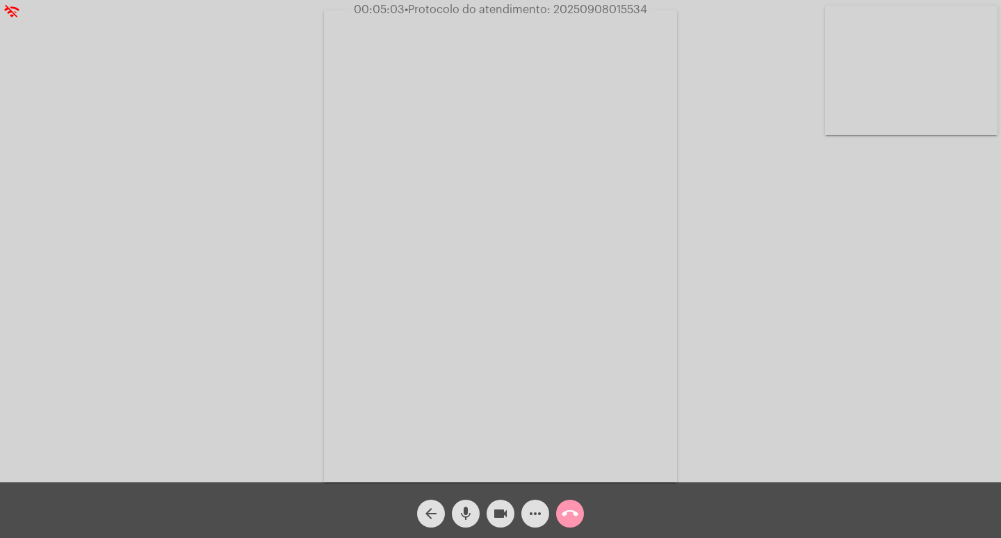
click at [492, 516] on button "videocam" at bounding box center [501, 513] width 28 height 28
click at [501, 507] on mat-icon "videocam_off" at bounding box center [500, 513] width 17 height 17
click at [586, 8] on span "• Protocolo do atendimento: 20250908015534" at bounding box center [525, 9] width 243 height 11
copy span "20250908015534"
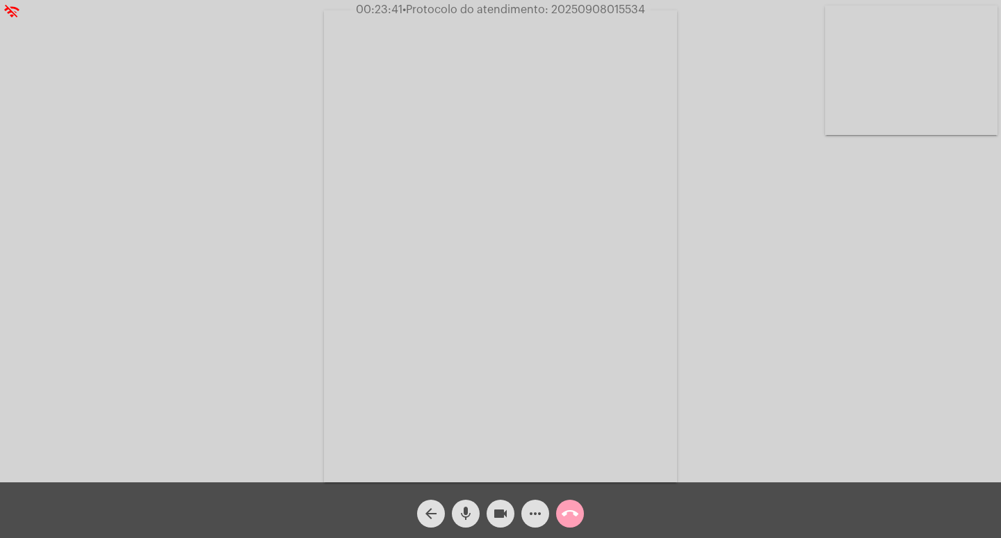
click at [566, 510] on mat-icon "call_end" at bounding box center [570, 513] width 17 height 17
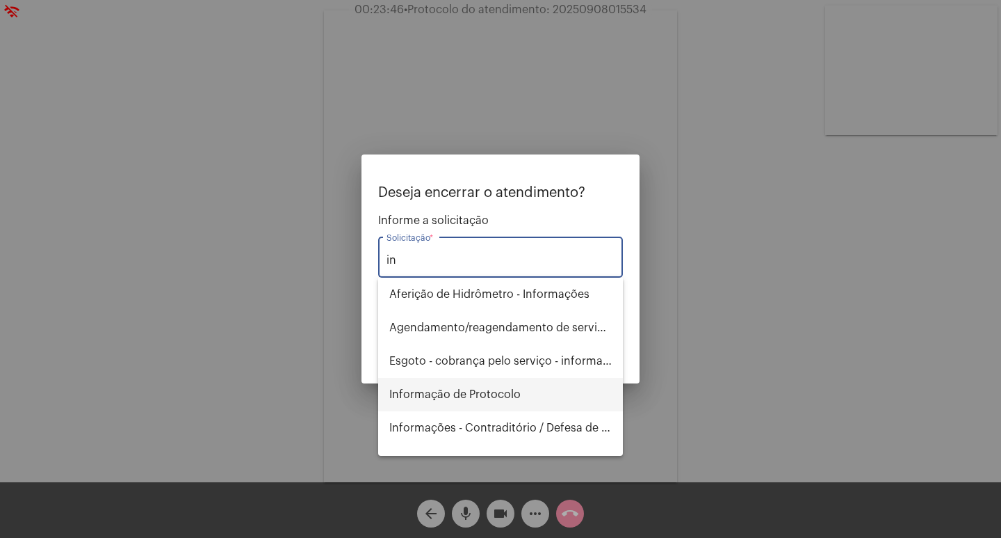
click at [515, 397] on span "Informação de Protocolo" at bounding box center [500, 394] width 223 height 33
type input "Informação de Protocolo"
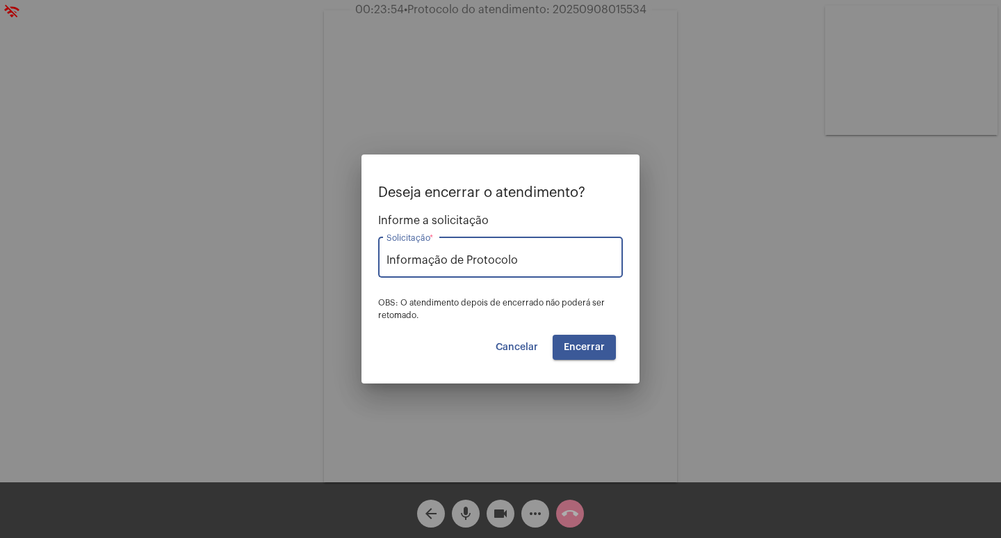
click at [576, 347] on span "Encerrar" at bounding box center [584, 347] width 41 height 10
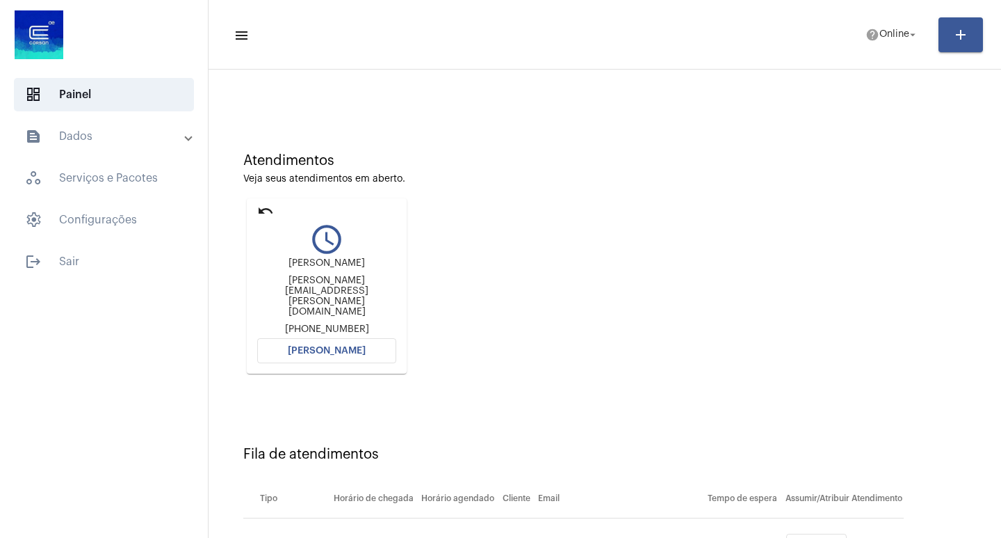
scroll to position [70, 0]
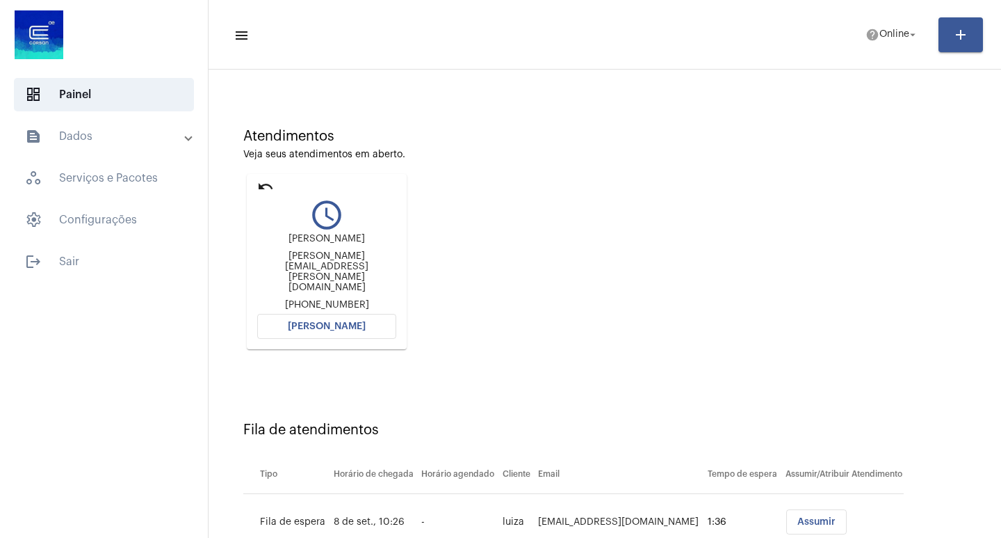
click at [379, 316] on button "[PERSON_NAME]" at bounding box center [326, 326] width 139 height 25
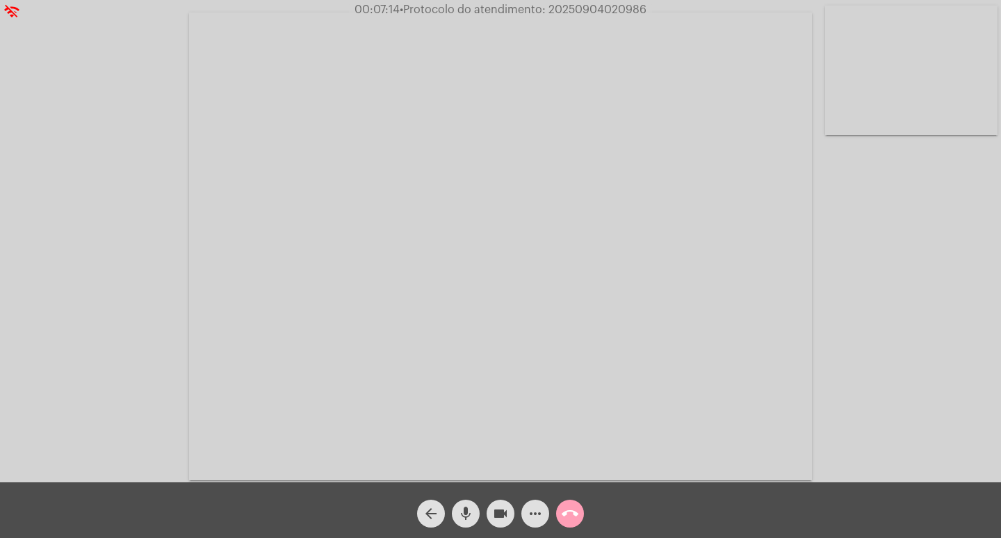
click at [575, 515] on mat-icon "call_end" at bounding box center [570, 513] width 17 height 17
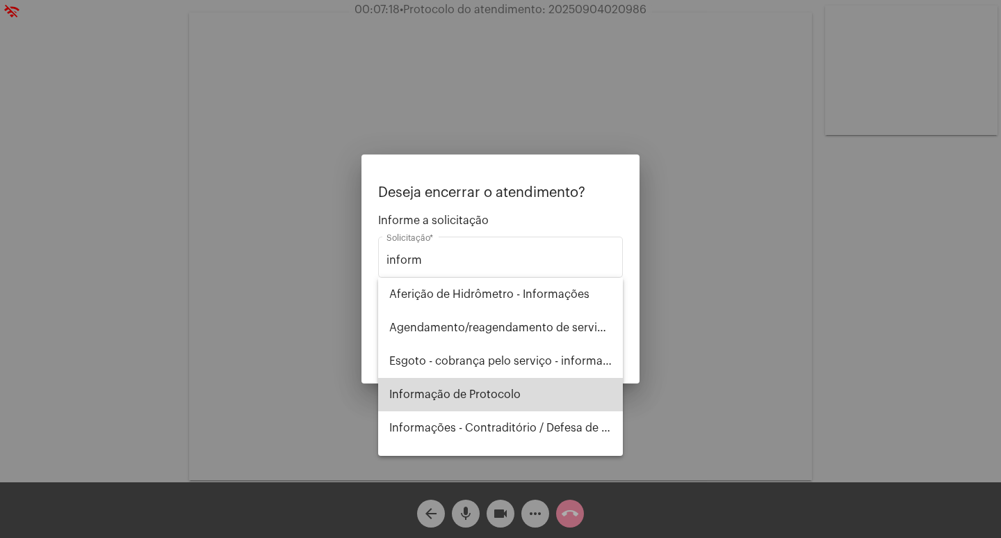
click at [535, 385] on span "Informação de Protocolo" at bounding box center [500, 394] width 223 height 33
type input "Informação de Protocolo"
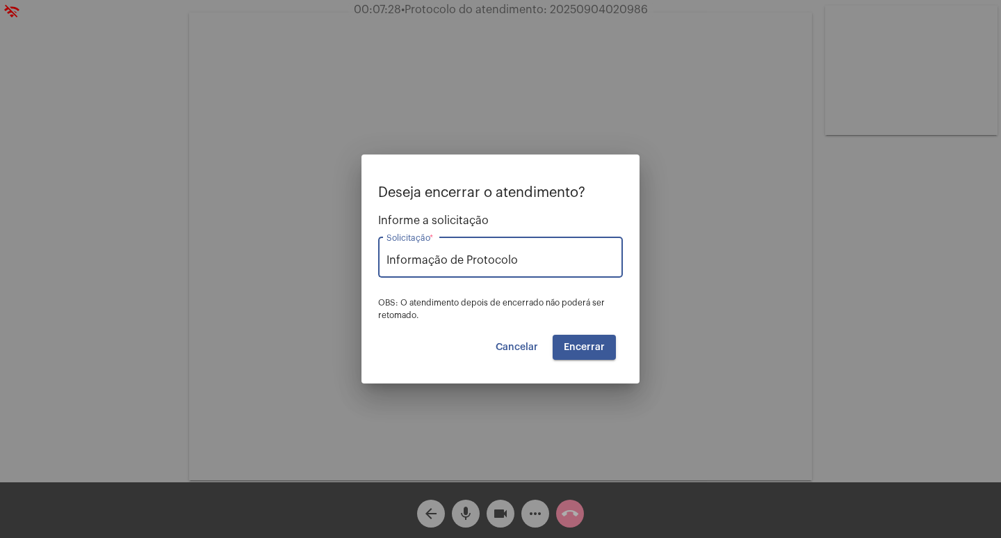
click at [597, 346] on span "Encerrar" at bounding box center [584, 347] width 41 height 10
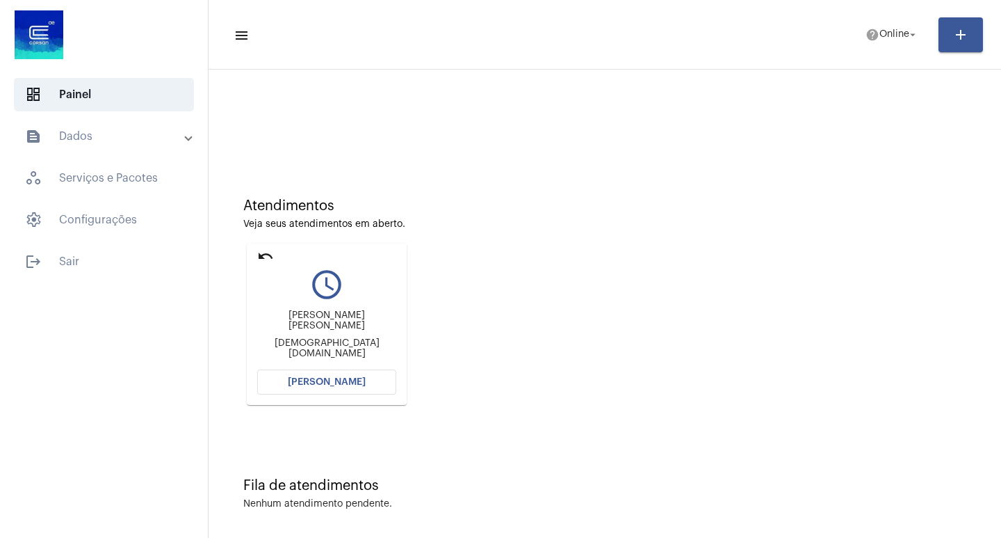
click at [309, 391] on button "[PERSON_NAME]" at bounding box center [326, 381] width 139 height 25
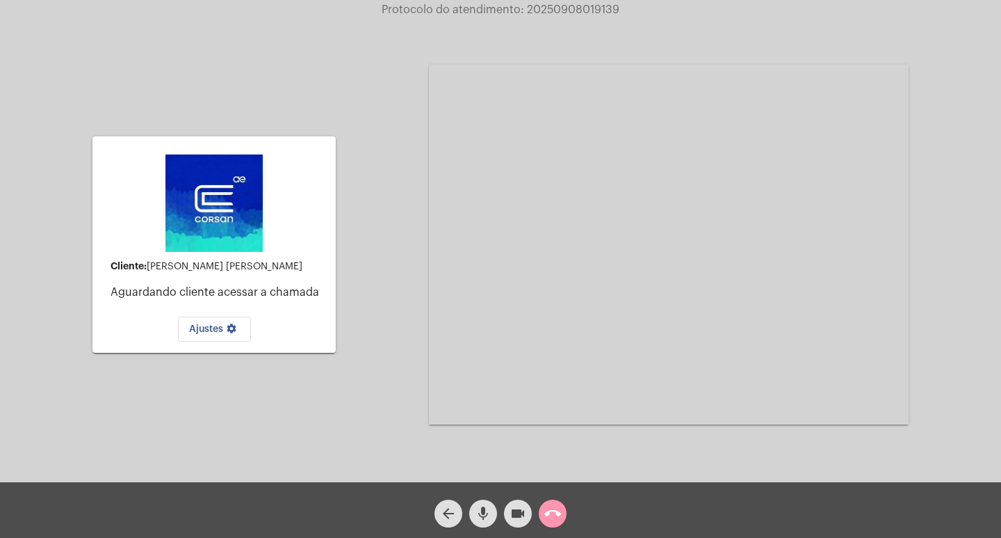
click at [542, 515] on button "call_end" at bounding box center [553, 513] width 28 height 28
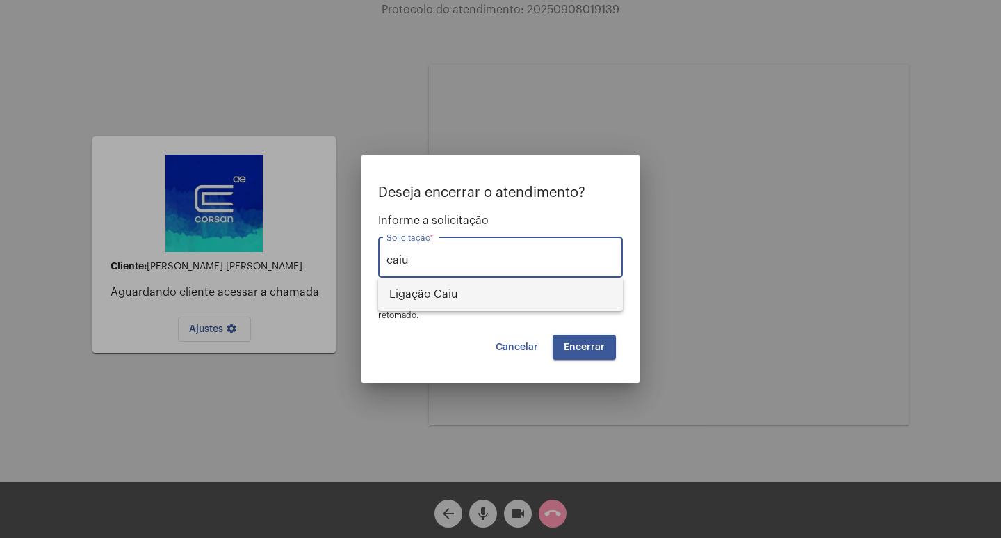
click at [446, 294] on span "Ligação Caiu" at bounding box center [500, 293] width 223 height 33
type input "Ligação Caiu"
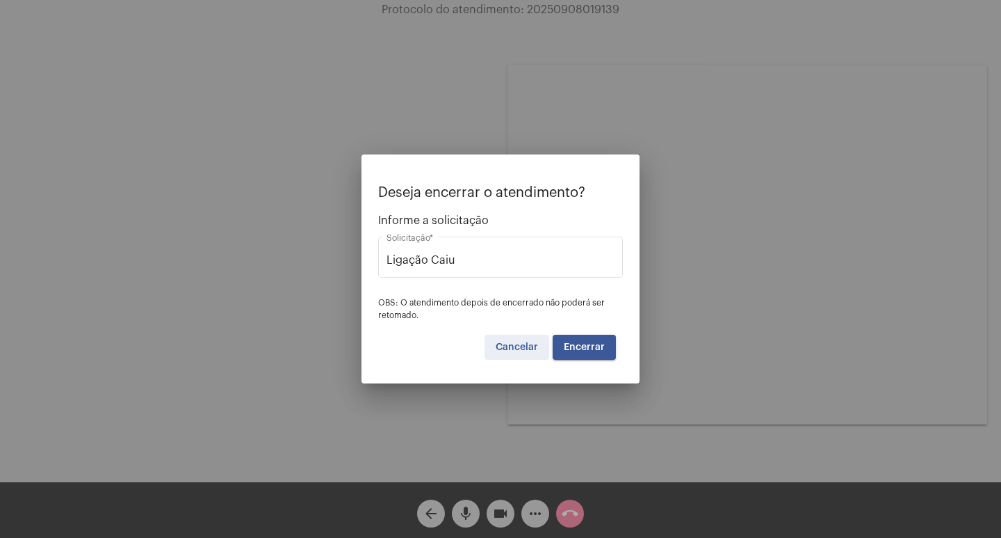
click at [506, 349] on span "Cancelar" at bounding box center [517, 347] width 42 height 10
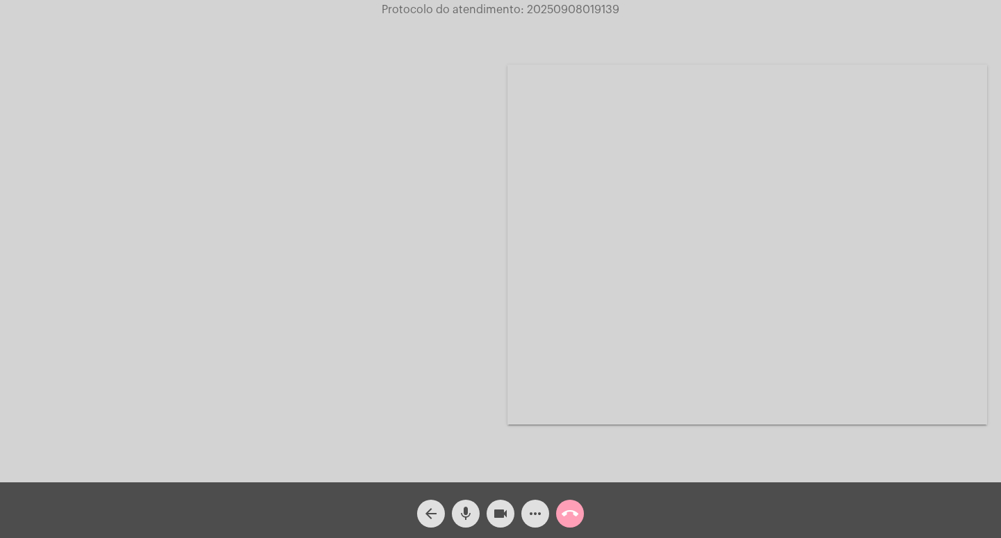
click at [566, 504] on span "call_end" at bounding box center [570, 513] width 17 height 28
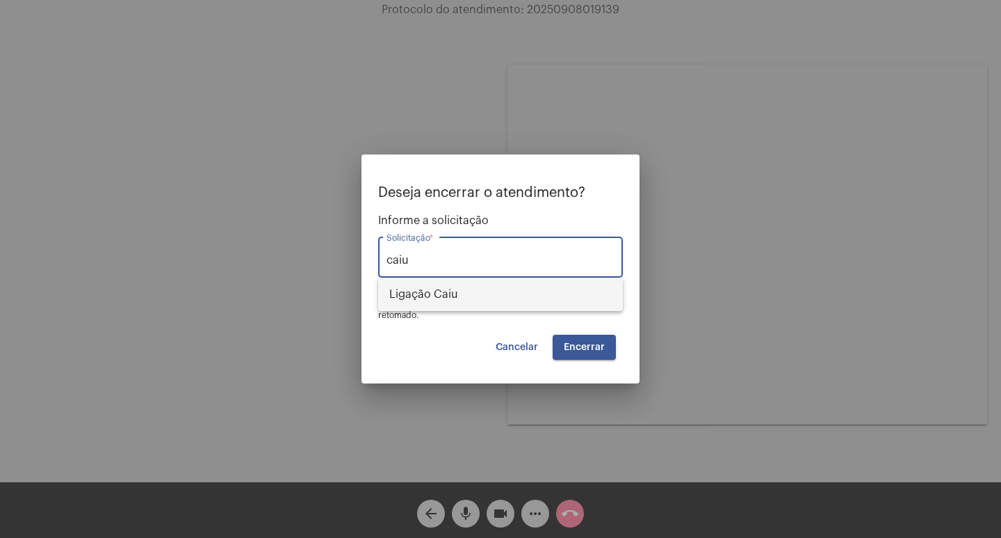
click at [458, 284] on span "Ligação Caiu" at bounding box center [500, 293] width 223 height 33
type input "Ligação Caiu"
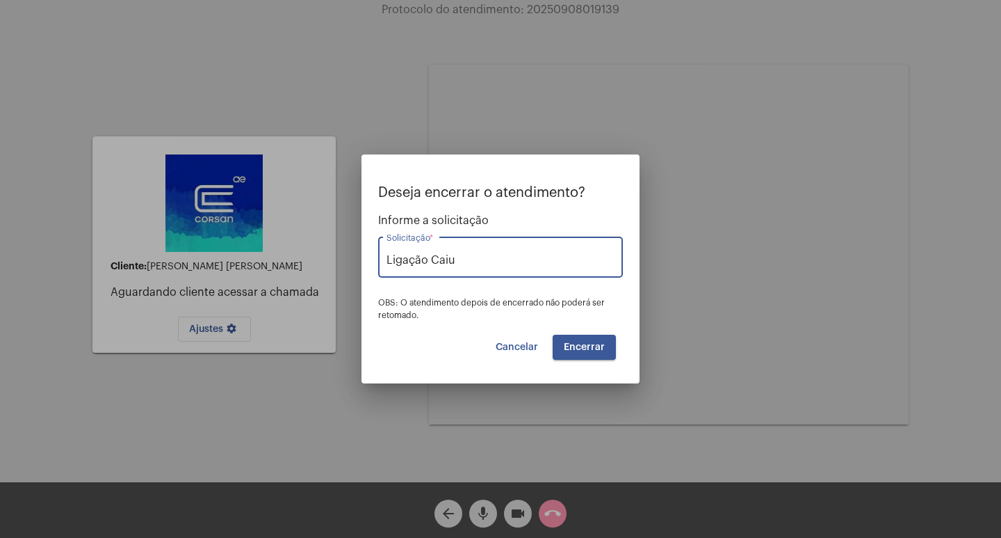
click at [616, 346] on div "Deseja encerrar o atendimento? Informe a solicitação Ligação Caiu Solicitação *…" at bounding box center [500, 272] width 245 height 175
click at [612, 350] on button "Encerrar" at bounding box center [584, 346] width 63 height 25
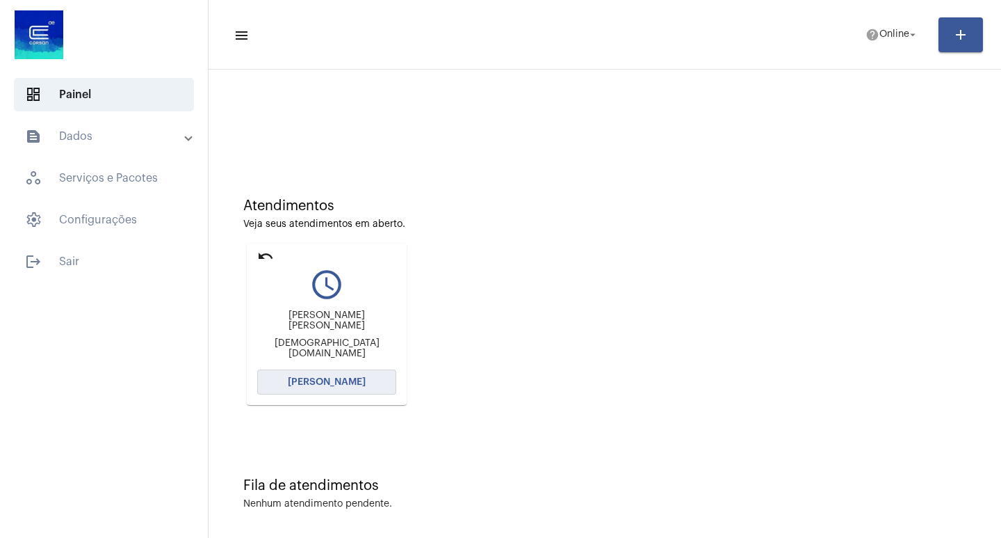
click at [311, 389] on button "[PERSON_NAME]" at bounding box center [326, 381] width 139 height 25
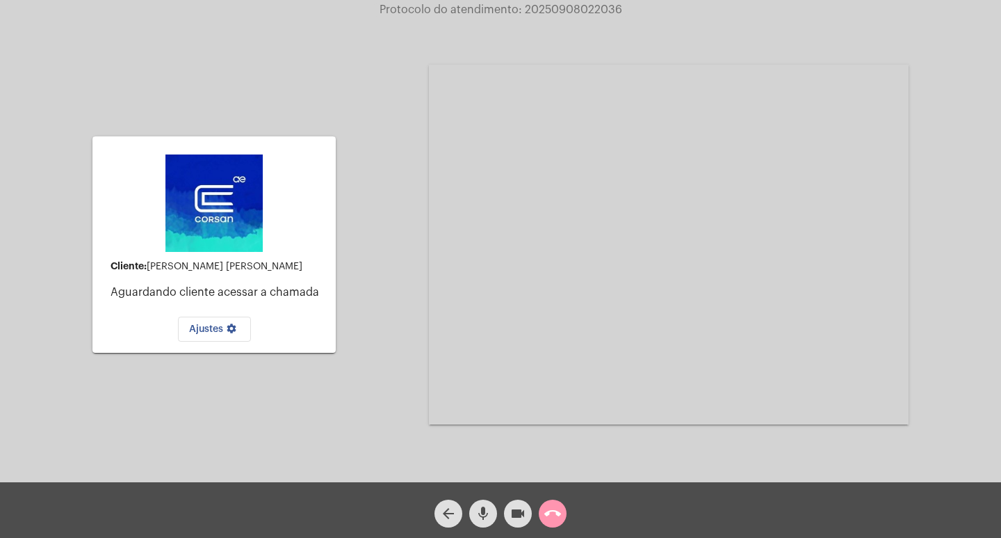
click at [547, 514] on mat-icon "call_end" at bounding box center [553, 513] width 17 height 17
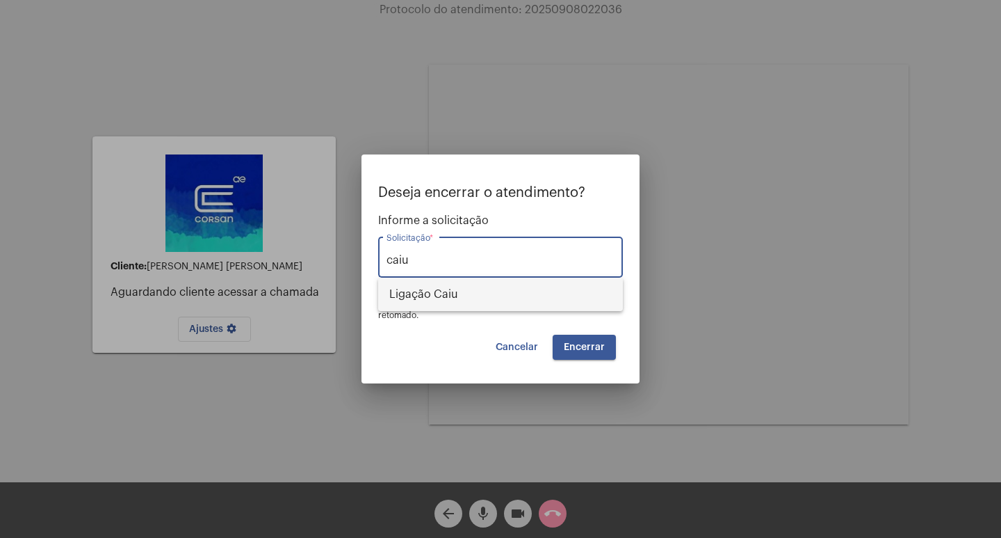
click at [501, 289] on span "Ligação Caiu" at bounding box center [500, 293] width 223 height 33
type input "Ligação Caiu"
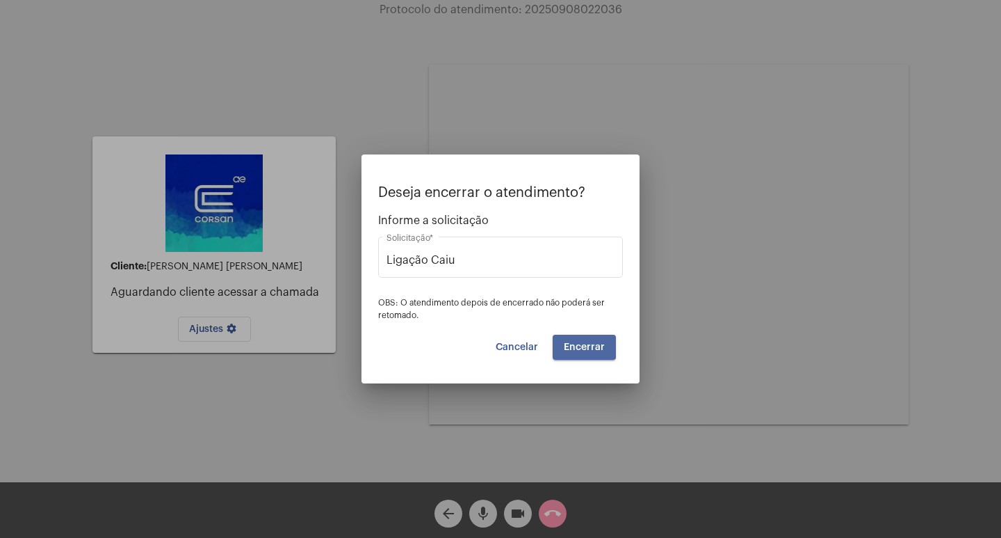
click at [571, 342] on span "Encerrar" at bounding box center [584, 347] width 41 height 10
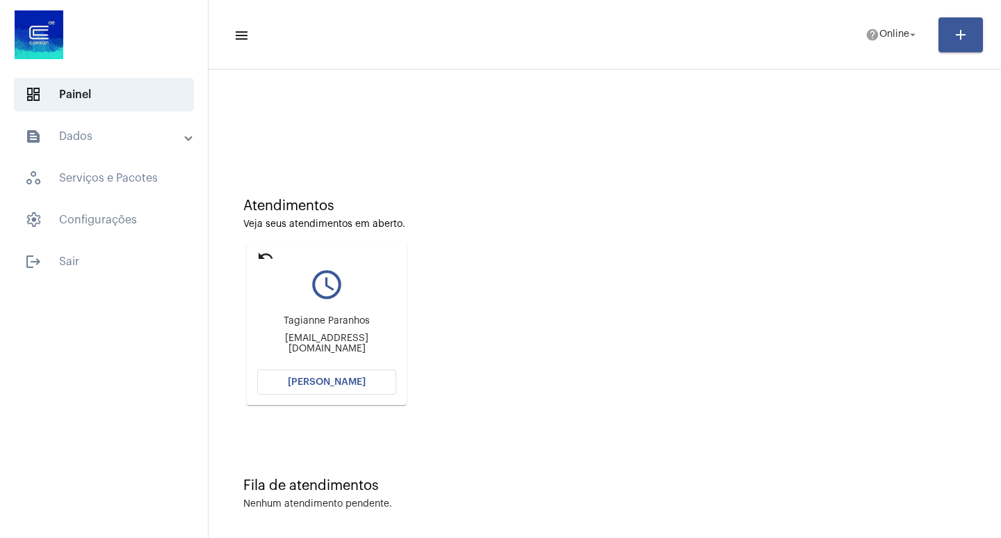
click at [346, 383] on span "[PERSON_NAME]" at bounding box center [327, 382] width 78 height 10
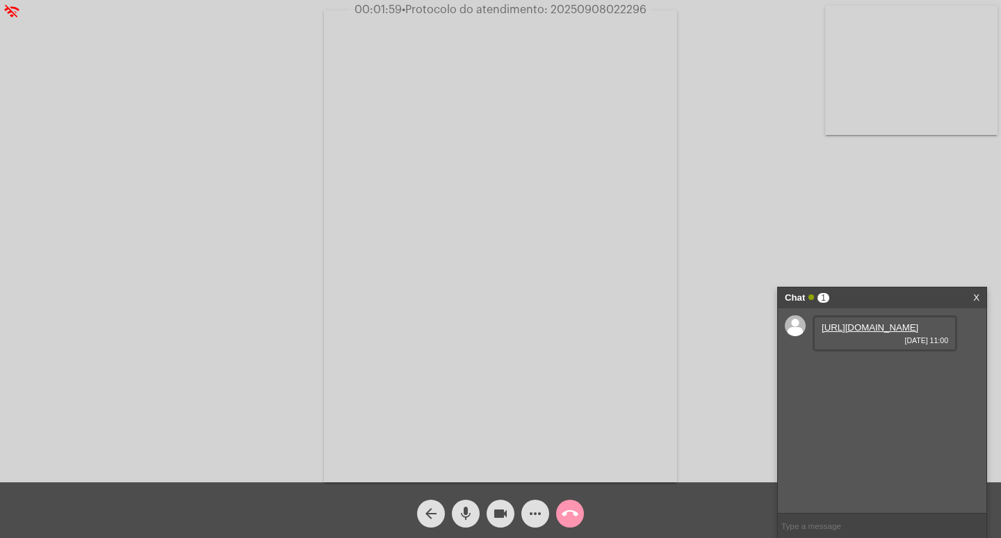
click at [851, 330] on link "[URL][DOMAIN_NAME]" at bounding box center [870, 327] width 97 height 10
click at [856, 372] on link "[URL][DOMAIN_NAME]" at bounding box center [870, 367] width 97 height 10
click at [877, 412] on link "[URL][DOMAIN_NAME]" at bounding box center [870, 406] width 97 height 10
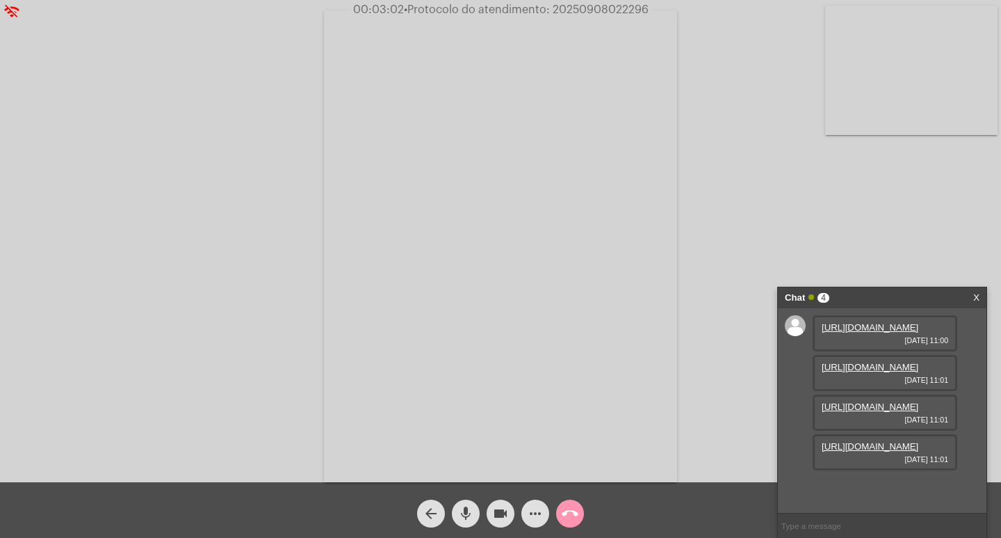
click at [880, 451] on link "[URL][DOMAIN_NAME]" at bounding box center [870, 446] width 97 height 10
click at [860, 481] on link "[URL][DOMAIN_NAME]" at bounding box center [870, 486] width 97 height 10
click at [837, 481] on link "[URL][DOMAIN_NAME]" at bounding box center [870, 486] width 97 height 10
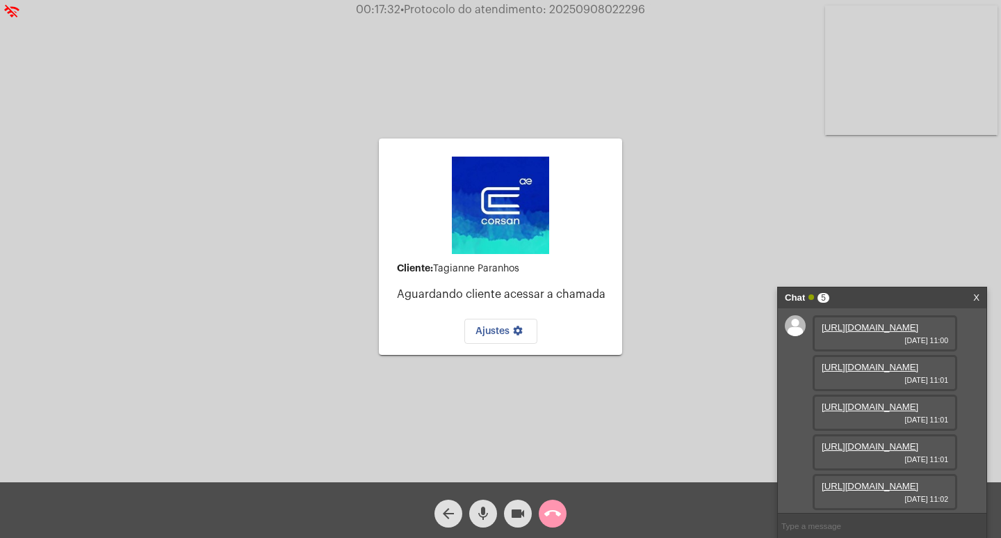
click at [565, 511] on button "call_end" at bounding box center [553, 513] width 28 height 28
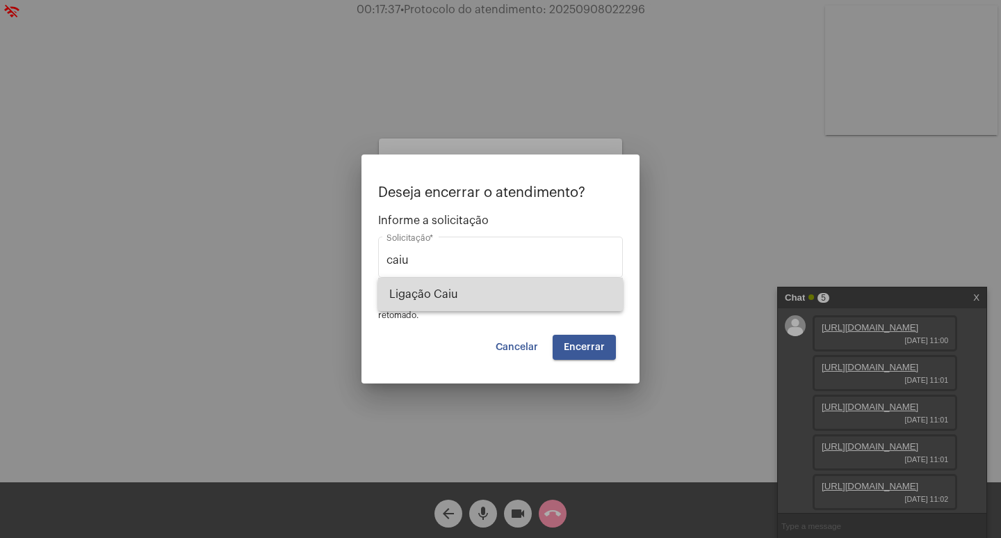
drag, startPoint x: 511, startPoint y: 284, endPoint x: 527, endPoint y: 291, distance: 17.2
click at [510, 284] on span "Ligação Caiu" at bounding box center [500, 293] width 223 height 33
type input "Ligação Caiu"
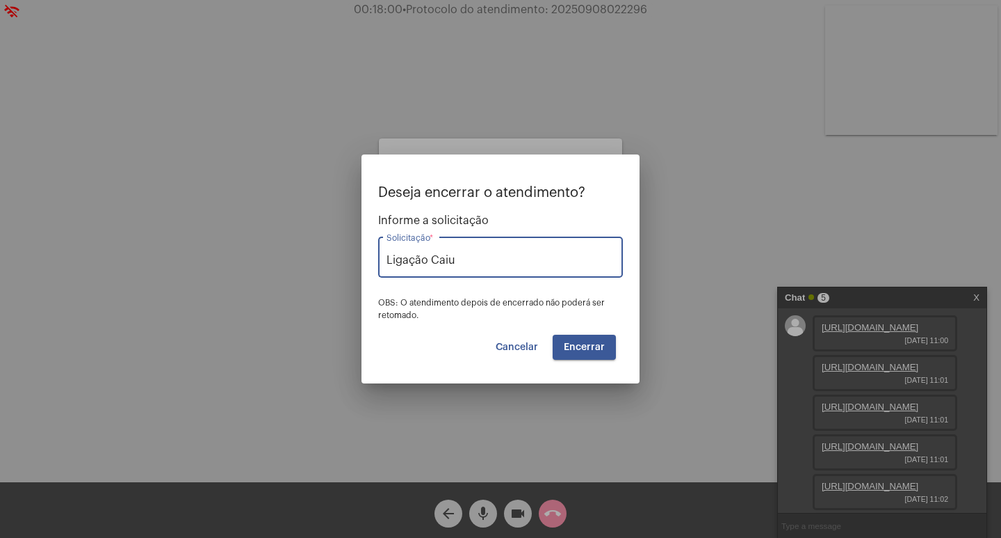
click at [594, 347] on span "Encerrar" at bounding box center [584, 347] width 41 height 10
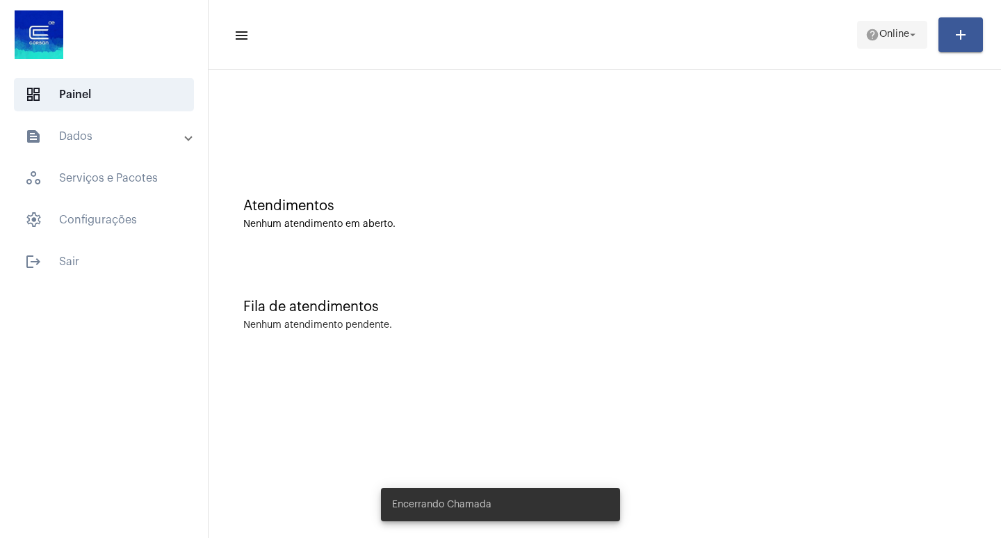
click at [867, 42] on span "help Online arrow_drop_down" at bounding box center [893, 34] width 54 height 25
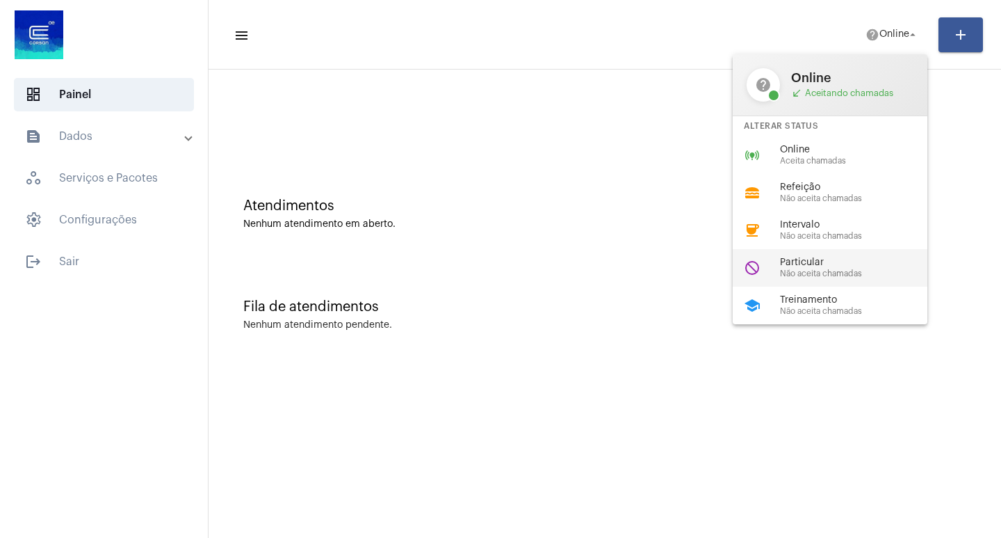
click at [846, 272] on span "Não aceita chamadas" at bounding box center [859, 273] width 159 height 9
